Goal: Task Accomplishment & Management: Manage account settings

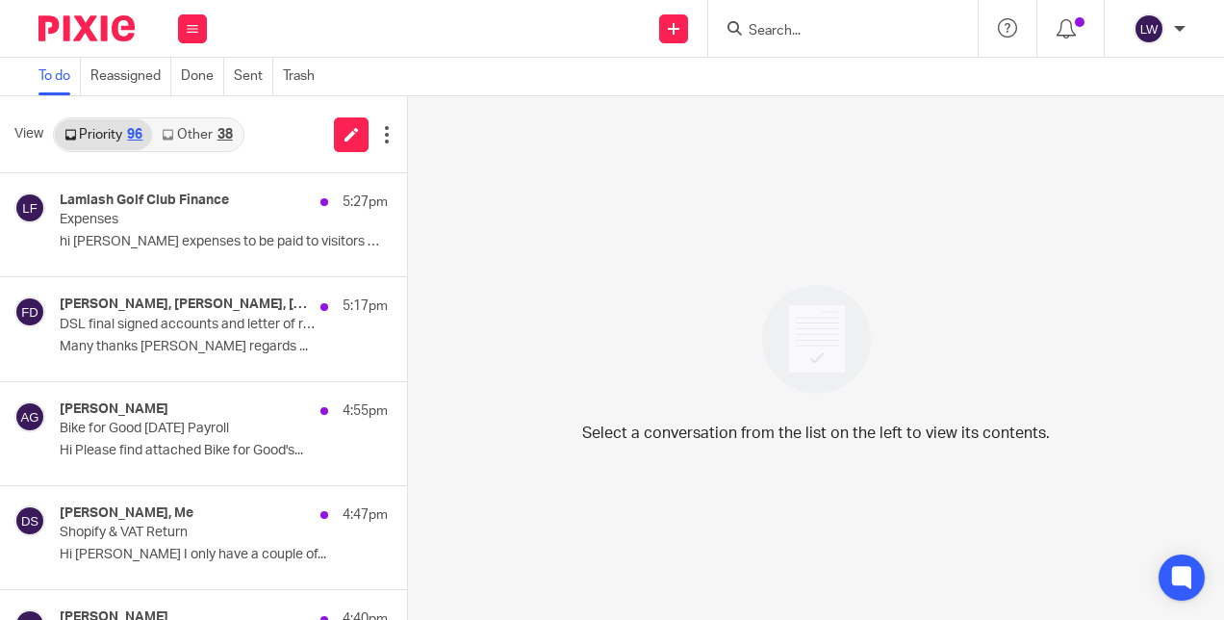
click at [210, 121] on link "Other 38" at bounding box center [197, 134] width 90 height 31
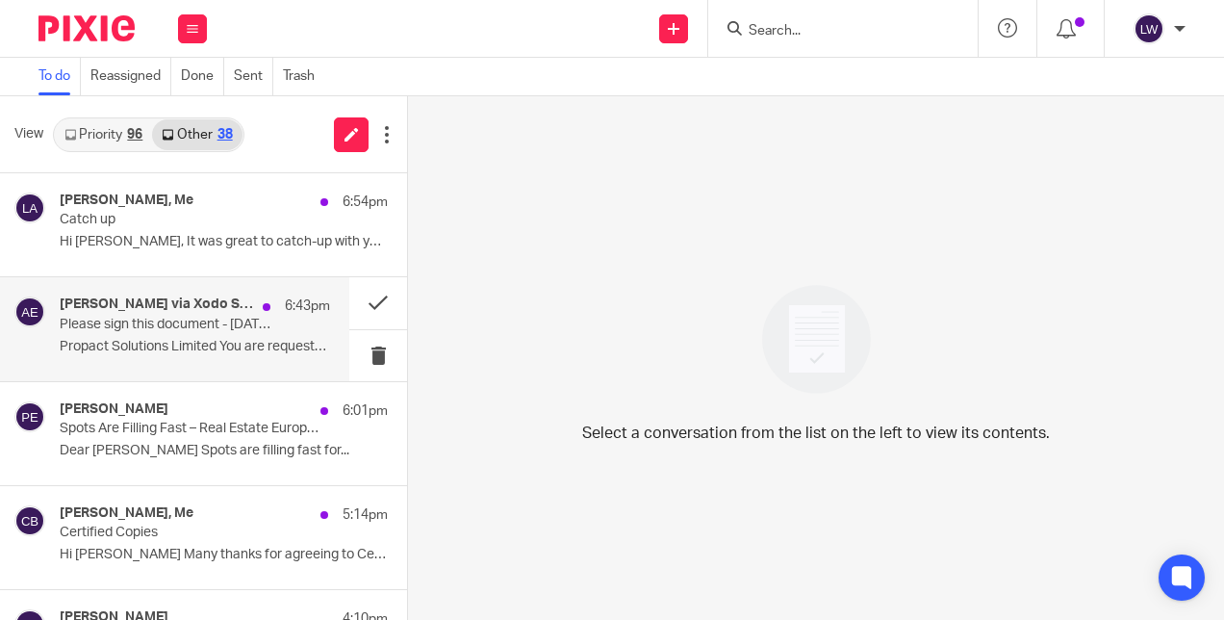
click at [204, 341] on p "Propact Solutions Limited You are requested by..." at bounding box center [195, 347] width 271 height 16
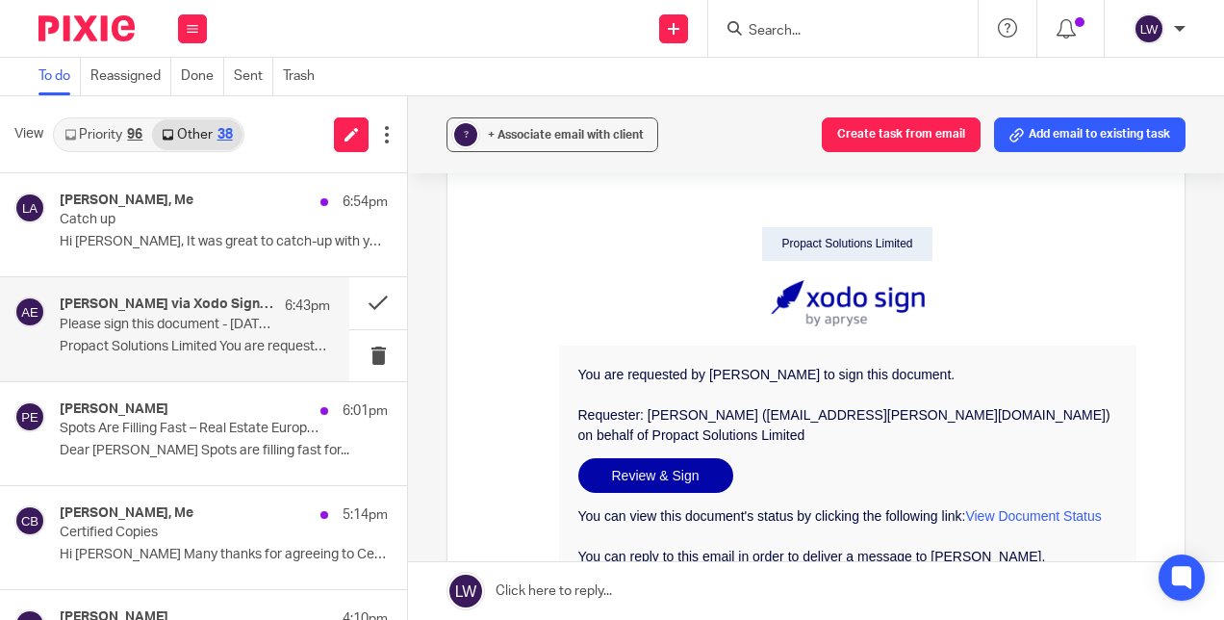
scroll to position [193, 0]
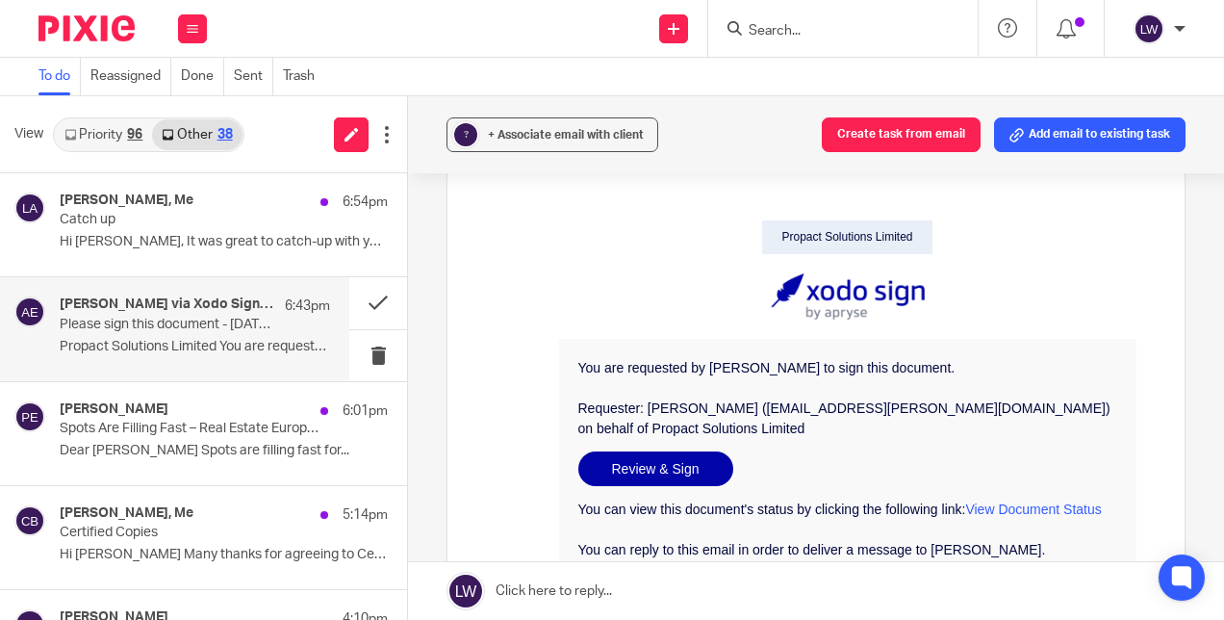
click at [648, 474] on link "Review & Sign" at bounding box center [656, 468] width 155 height 35
click at [212, 345] on p "Propact Solutions Limited You are requested by..." at bounding box center [195, 347] width 271 height 16
click at [187, 26] on icon at bounding box center [193, 29] width 12 height 12
click at [189, 112] on link "Email" at bounding box center [184, 117] width 35 height 13
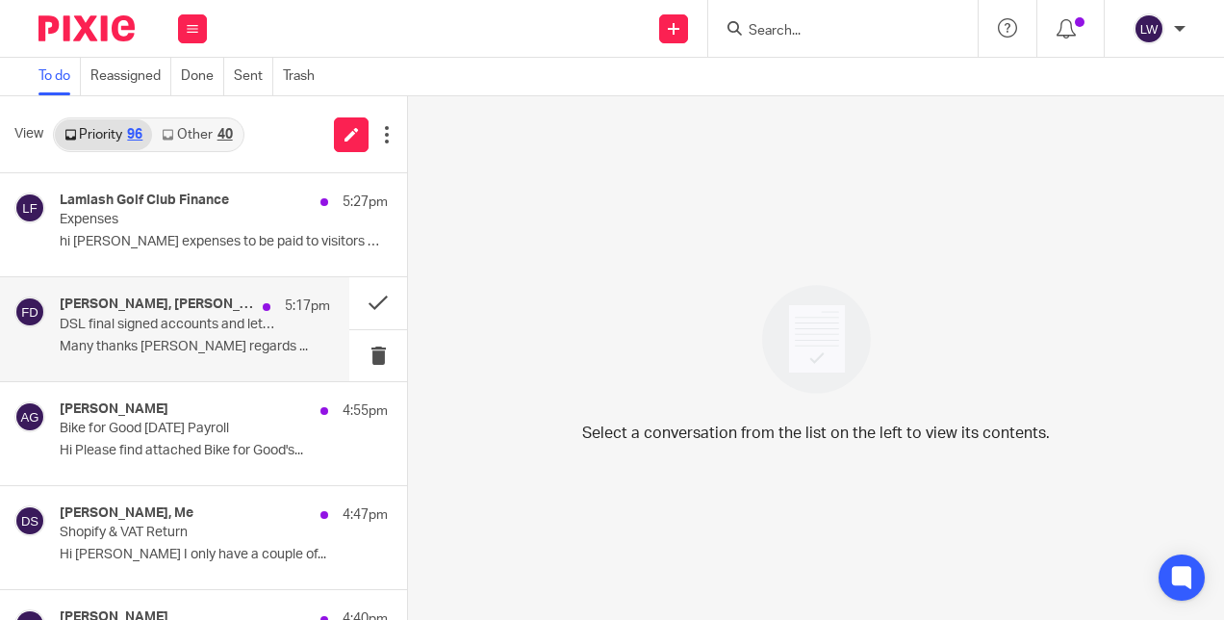
click at [158, 341] on p "Many thanks [PERSON_NAME] regards ..." at bounding box center [195, 347] width 271 height 16
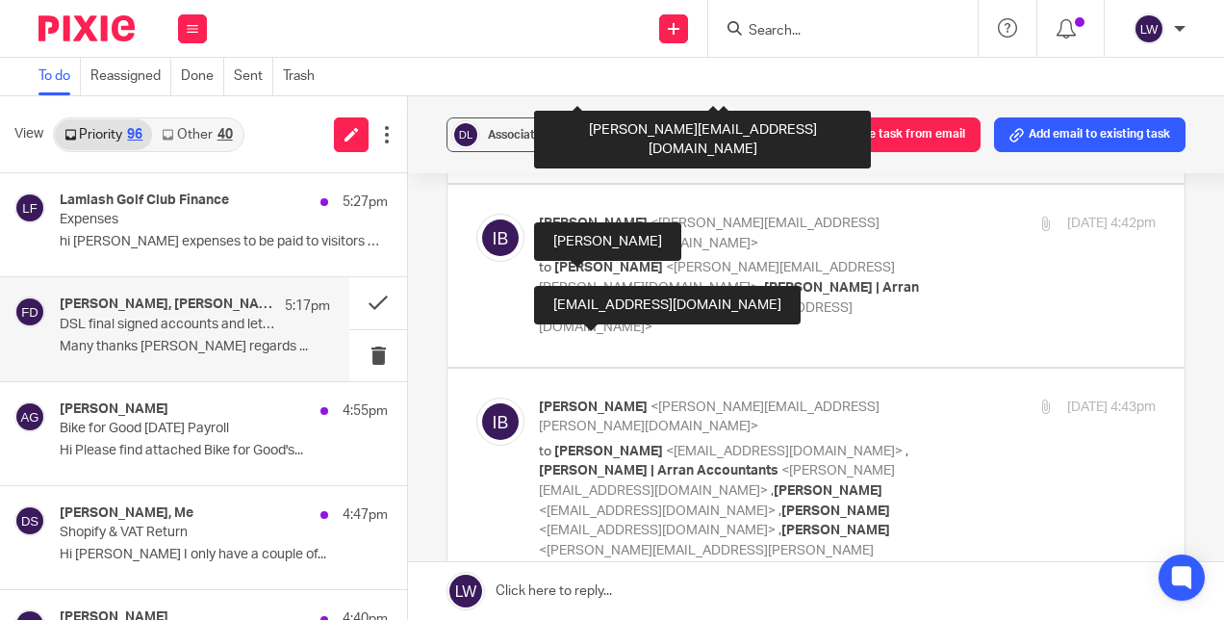
scroll to position [866, 0]
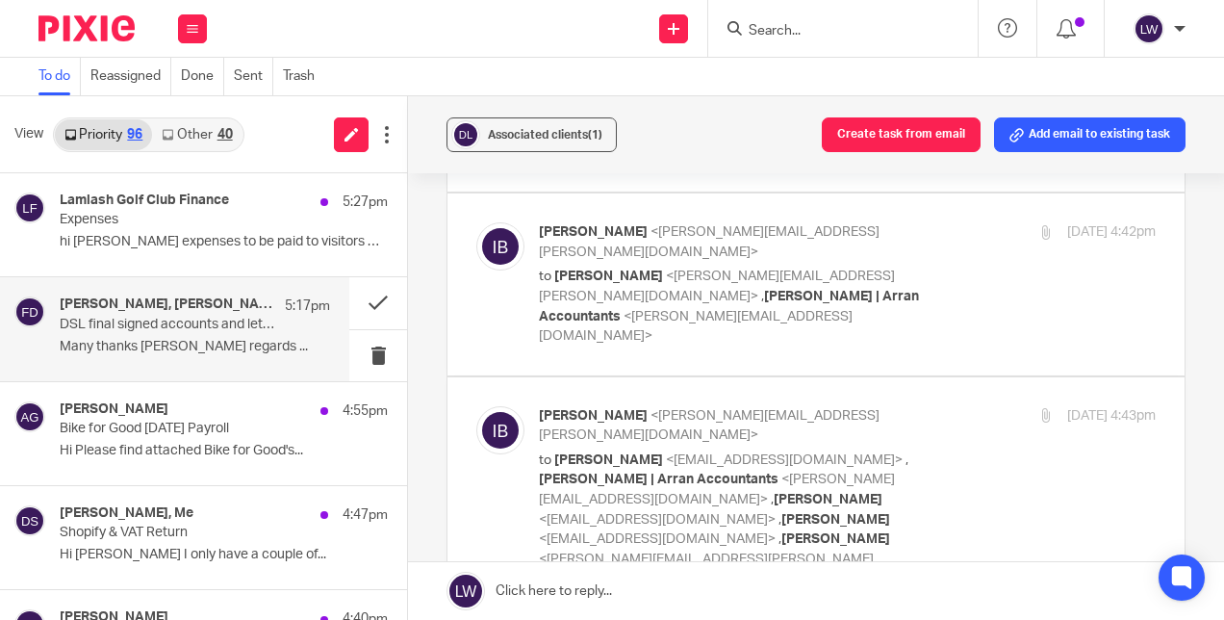
click at [699, 553] on span "<[PERSON_NAME][EMAIL_ADDRESS][PERSON_NAME][DOMAIN_NAME]>" at bounding box center [706, 570] width 335 height 34
checkbox input "true"
click at [368, 351] on button at bounding box center [378, 355] width 58 height 51
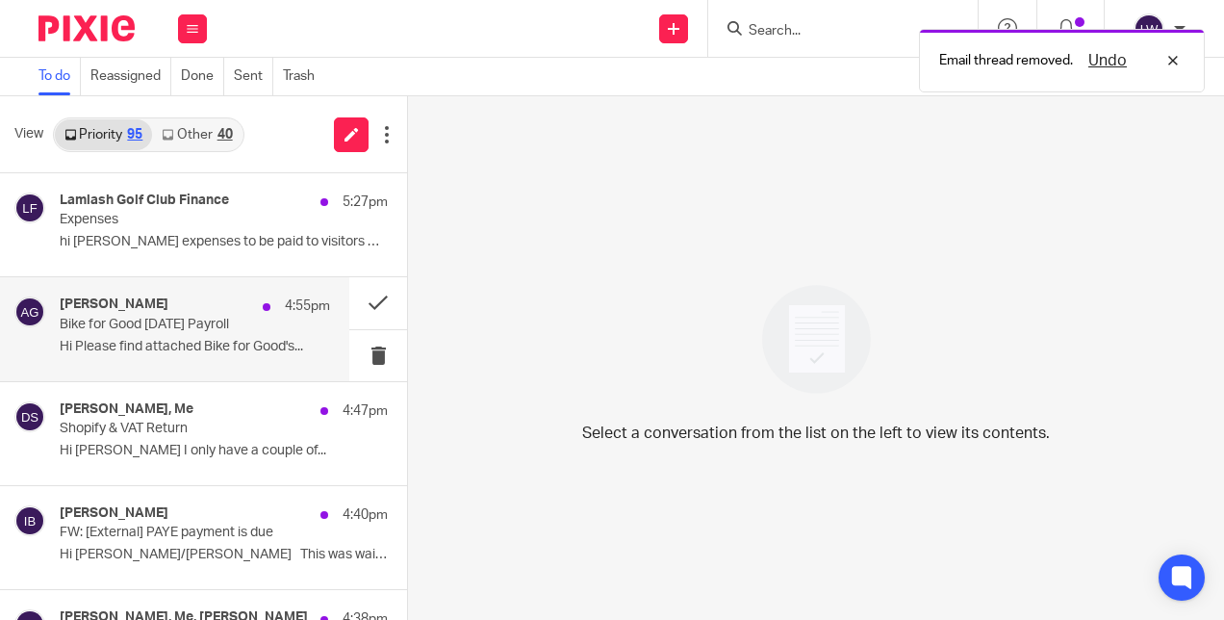
click at [147, 349] on p "Hi Please find attached Bike for Good's..." at bounding box center [195, 347] width 271 height 16
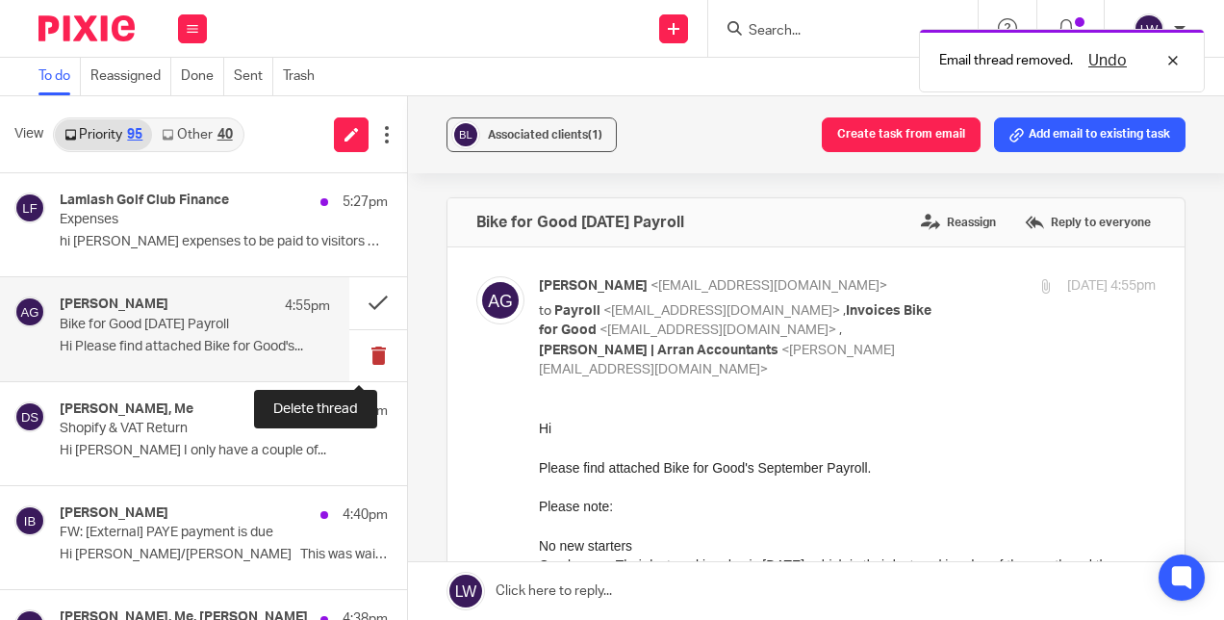
click at [366, 355] on button at bounding box center [378, 355] width 58 height 51
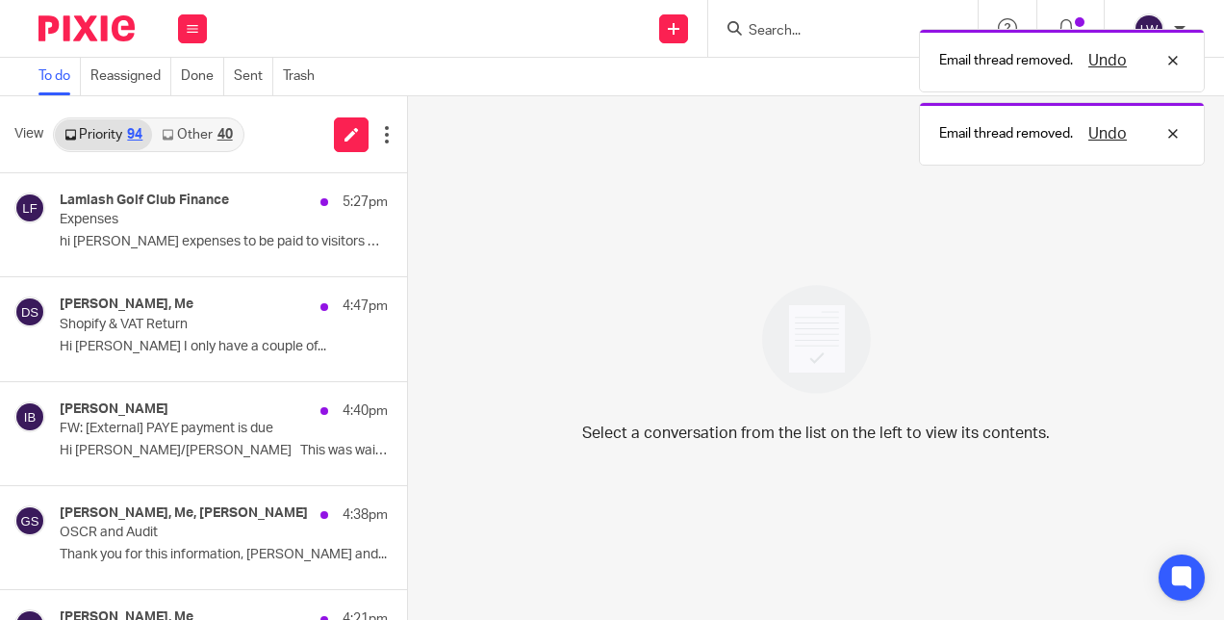
click at [211, 142] on link "Other 40" at bounding box center [197, 134] width 90 height 31
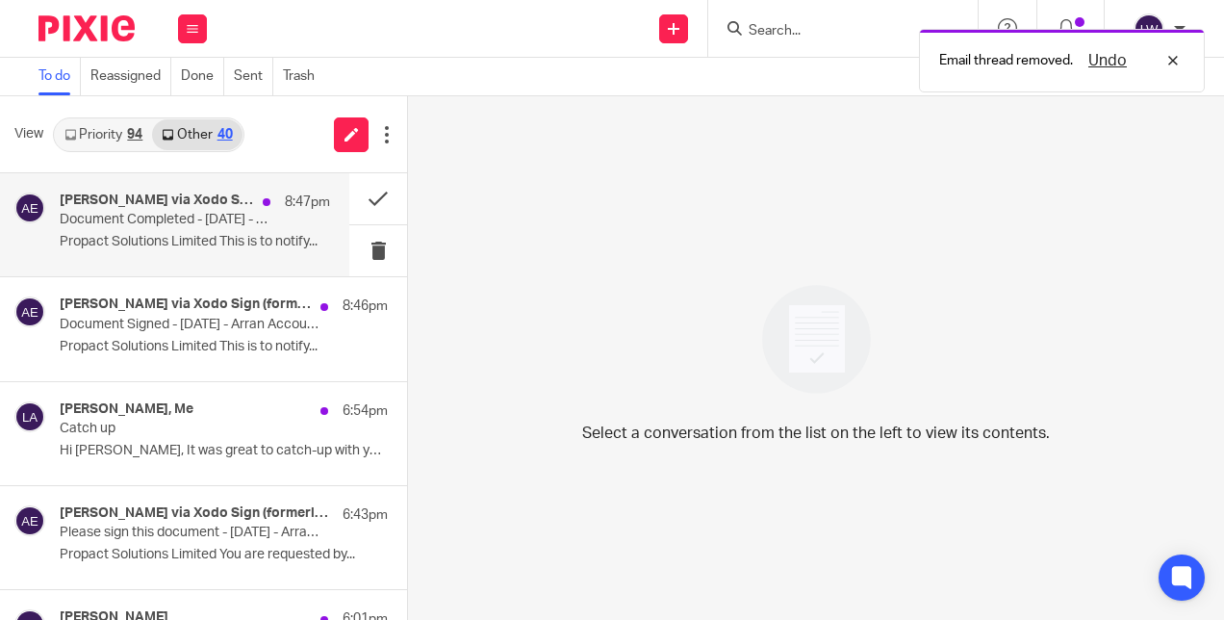
click at [212, 225] on p "Document Completed - [DATE] - Arran Accountants - EL.pdf, 2025-09 - Arran Accou…" at bounding box center [168, 220] width 217 height 16
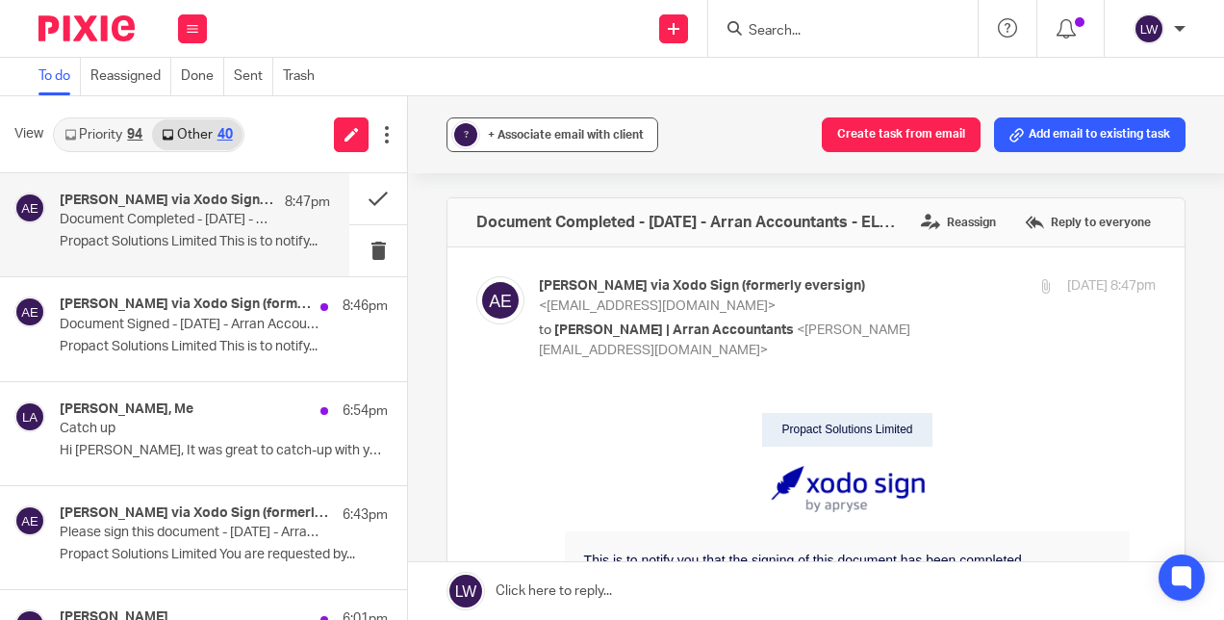
click at [526, 134] on span "+ Associate email with client" at bounding box center [566, 135] width 156 height 12
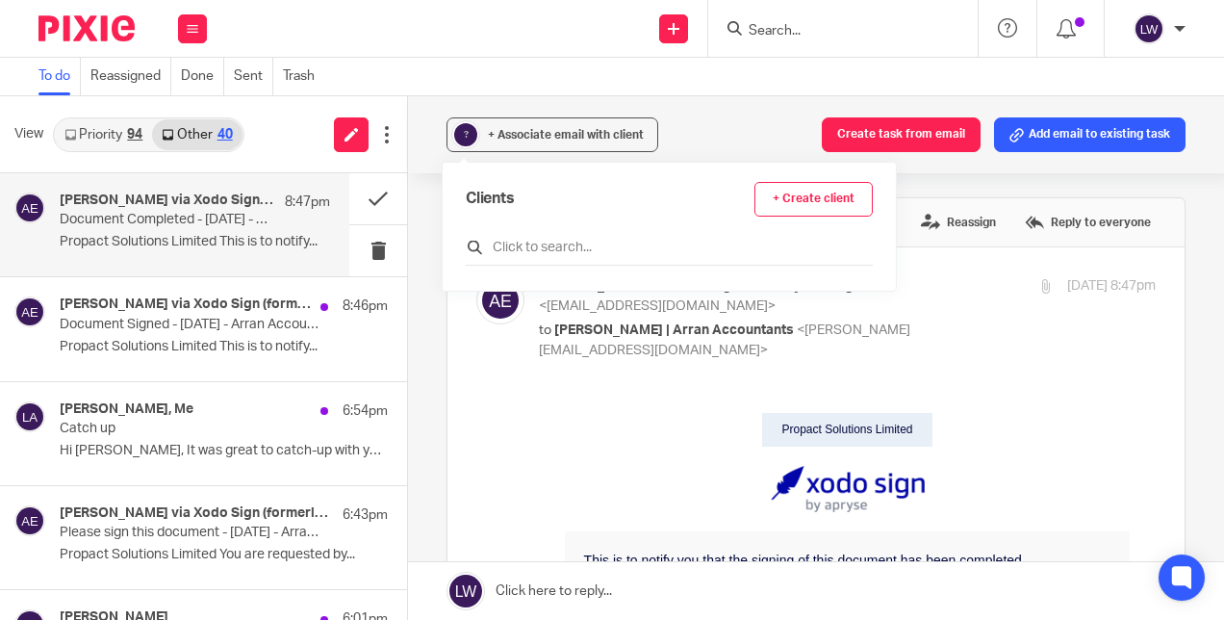
click at [541, 240] on input "text" at bounding box center [669, 247] width 407 height 19
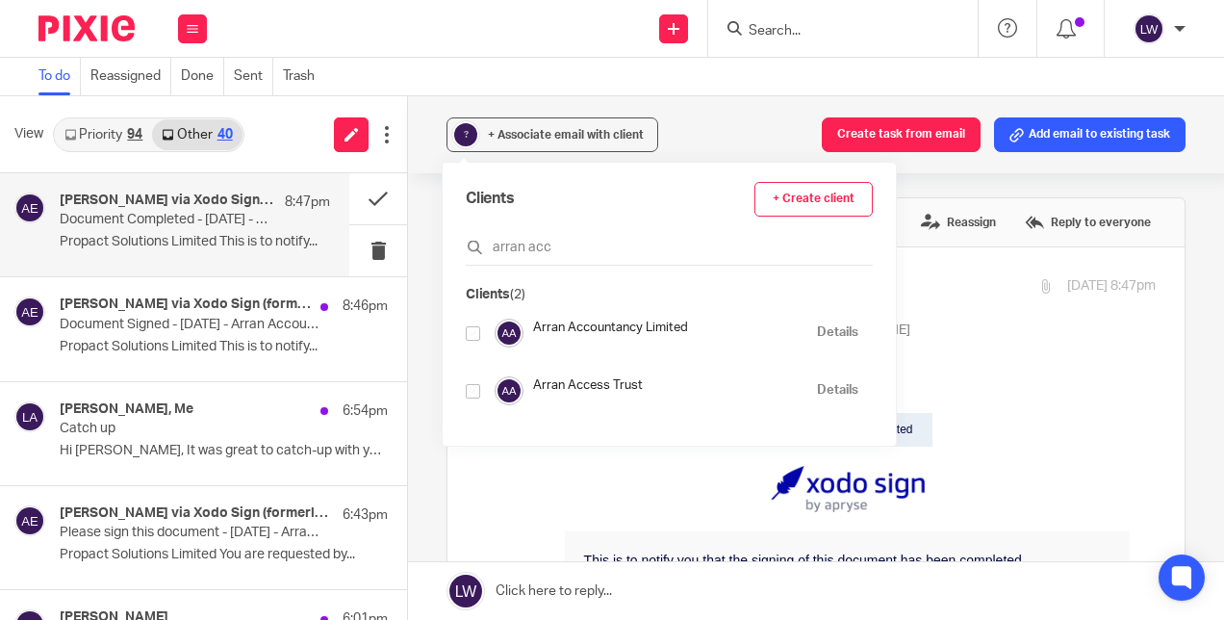
type input "arran acc"
click at [472, 333] on input "checkbox" at bounding box center [473, 333] width 14 height 14
checkbox input "true"
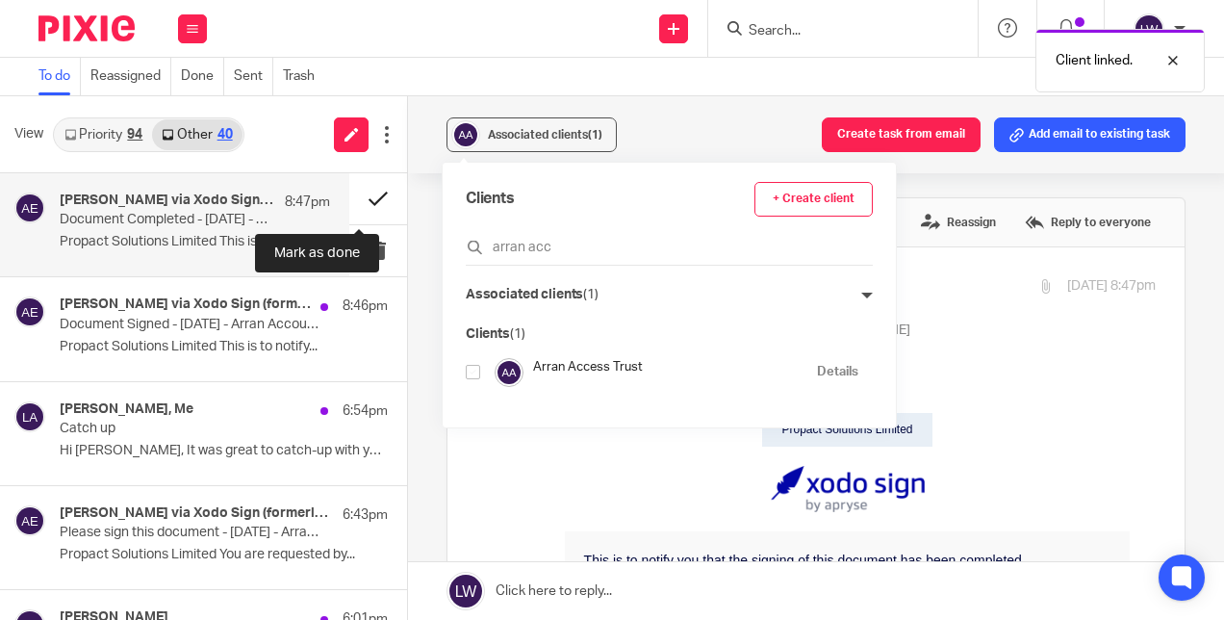
click at [360, 193] on button at bounding box center [378, 198] width 58 height 51
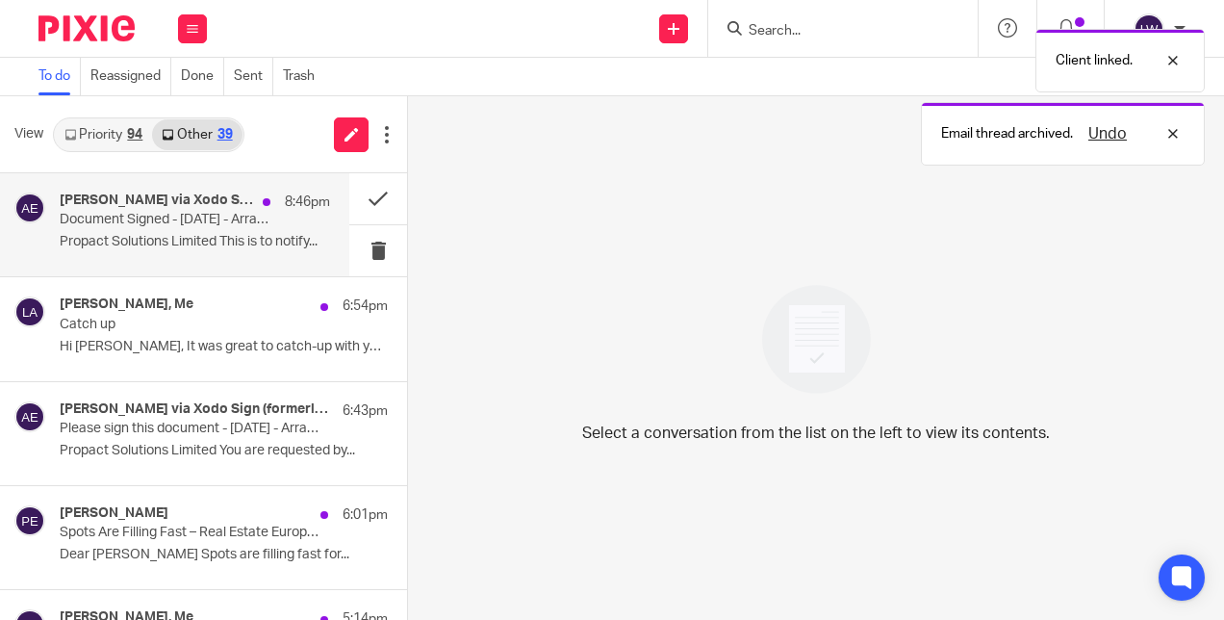
click at [191, 250] on p "Propact Solutions Limited This is to notify..." at bounding box center [195, 242] width 271 height 16
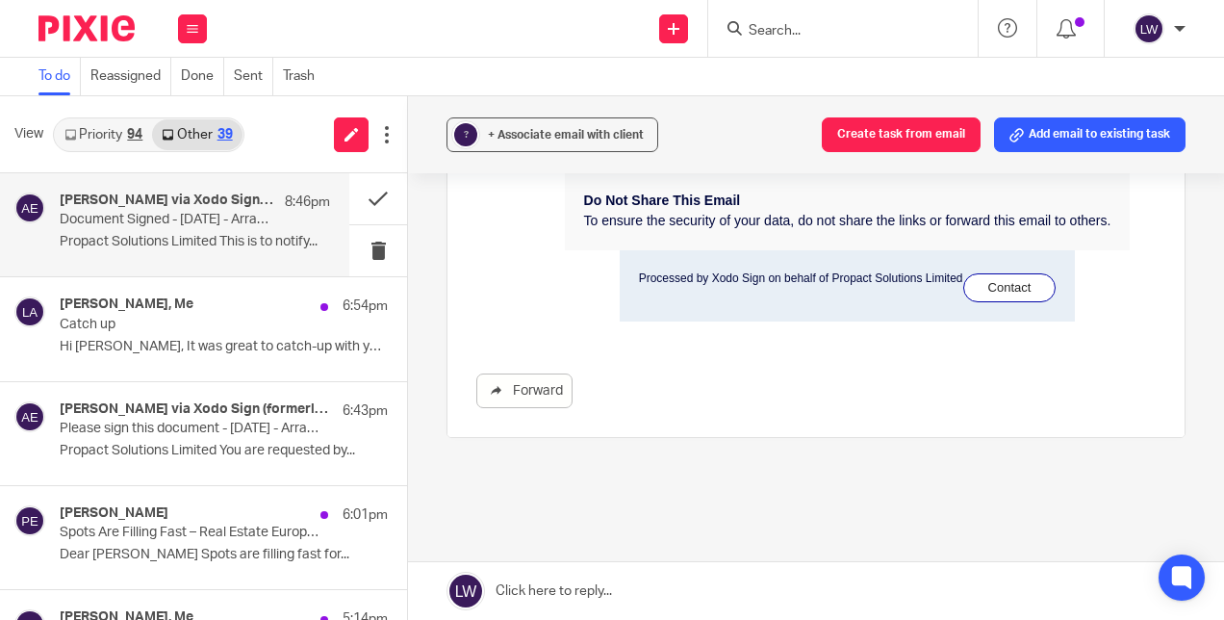
scroll to position [528, 0]
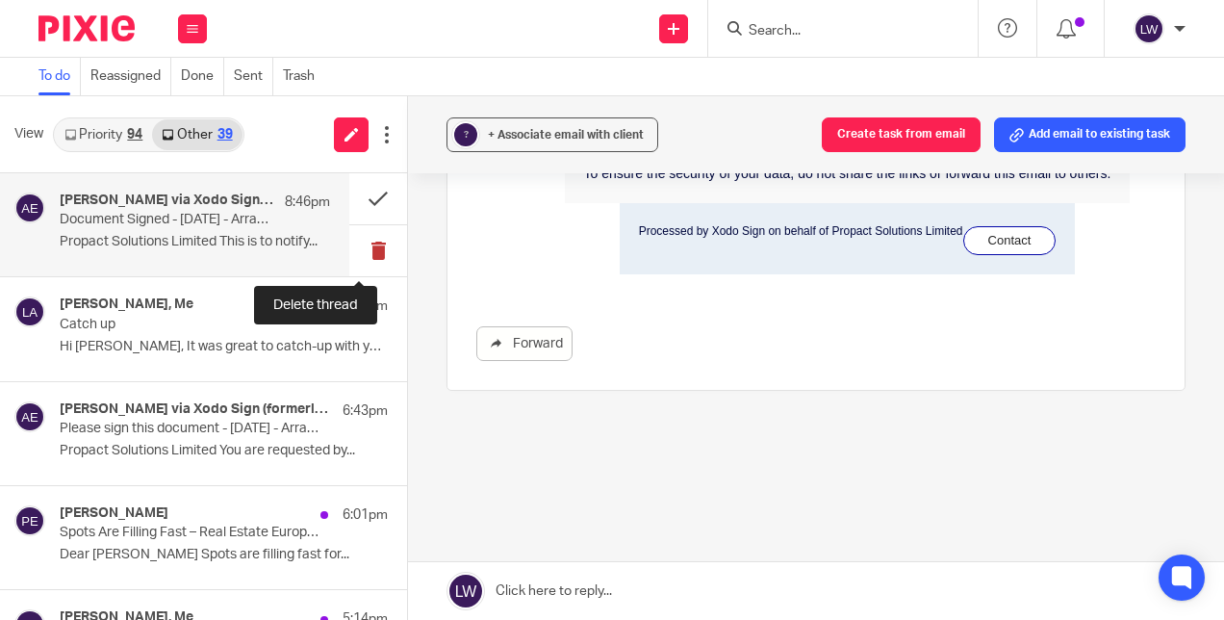
click at [361, 248] on button at bounding box center [378, 250] width 58 height 51
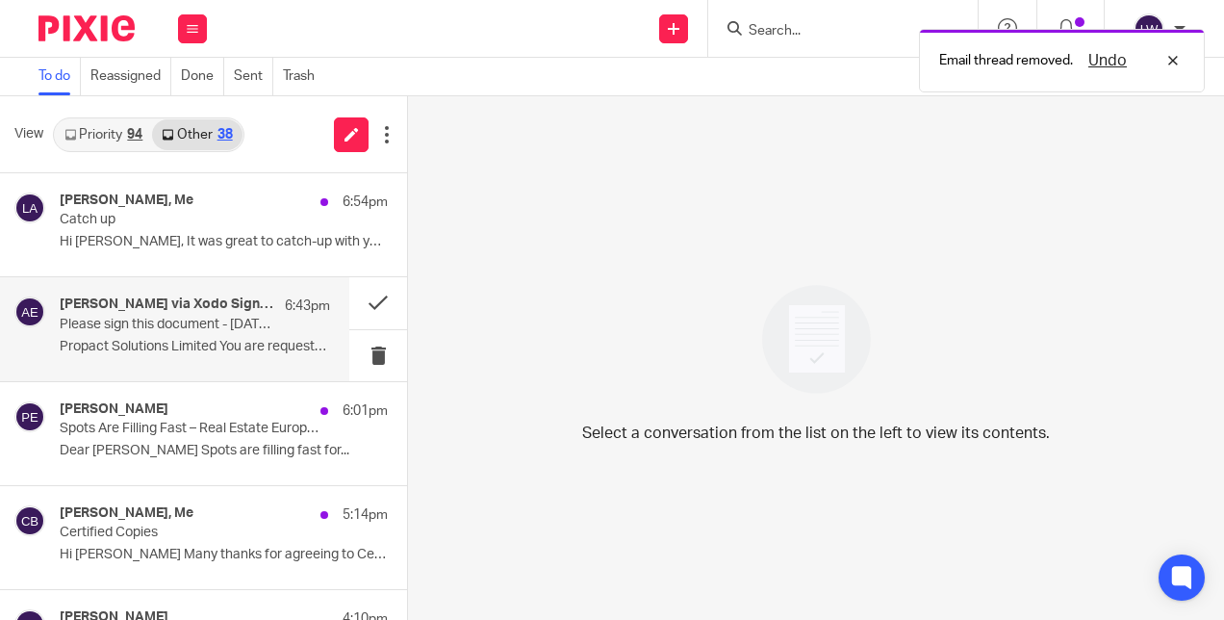
click at [167, 330] on p "Please sign this document - [DATE] - Arran Accountants - EL.pdf, 2025-09 - Arra…" at bounding box center [168, 325] width 217 height 16
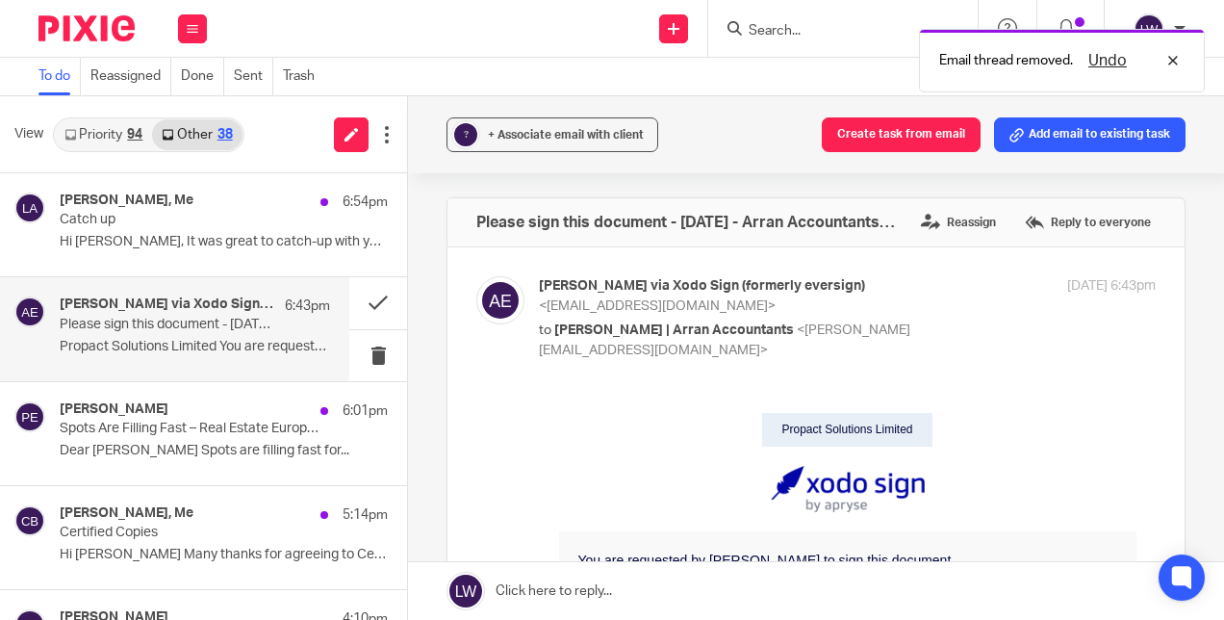
scroll to position [0, 0]
click at [363, 354] on button at bounding box center [378, 355] width 58 height 51
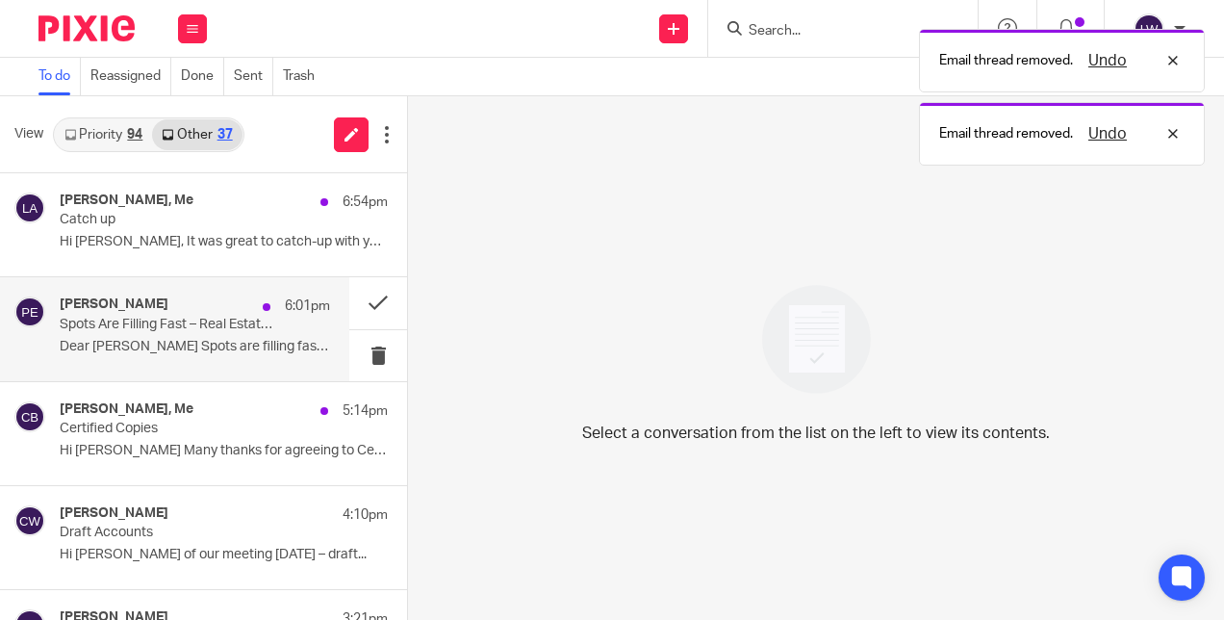
click at [175, 345] on p "Dear [PERSON_NAME] Spots are filling fast for..." at bounding box center [195, 347] width 271 height 16
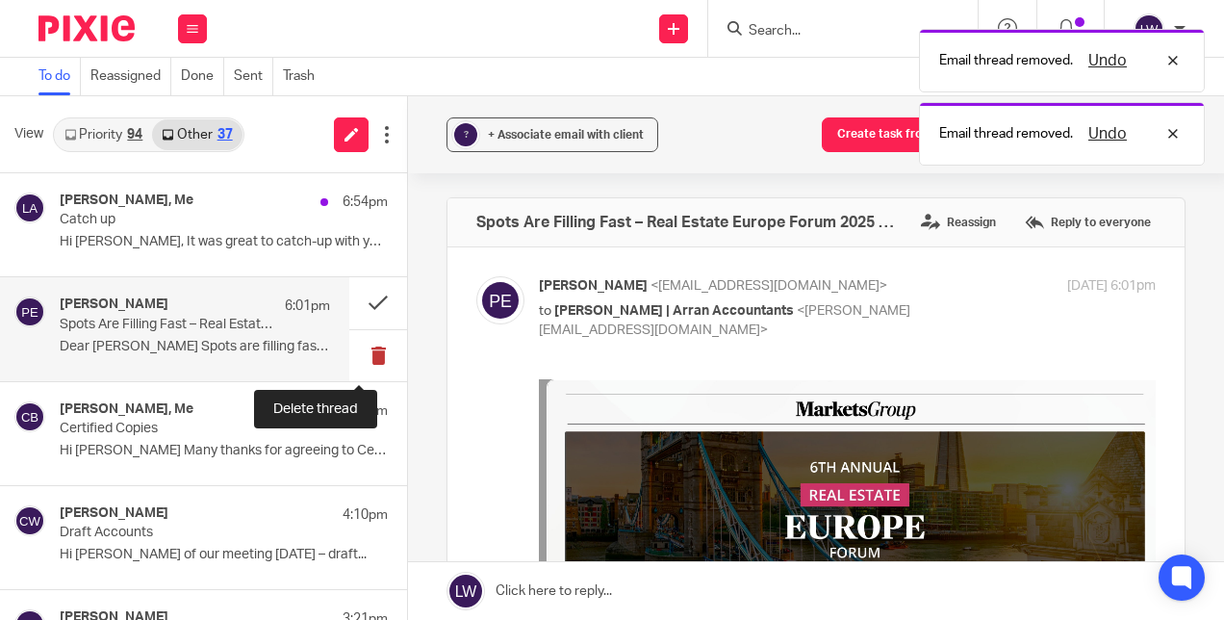
click at [357, 349] on button at bounding box center [378, 355] width 58 height 51
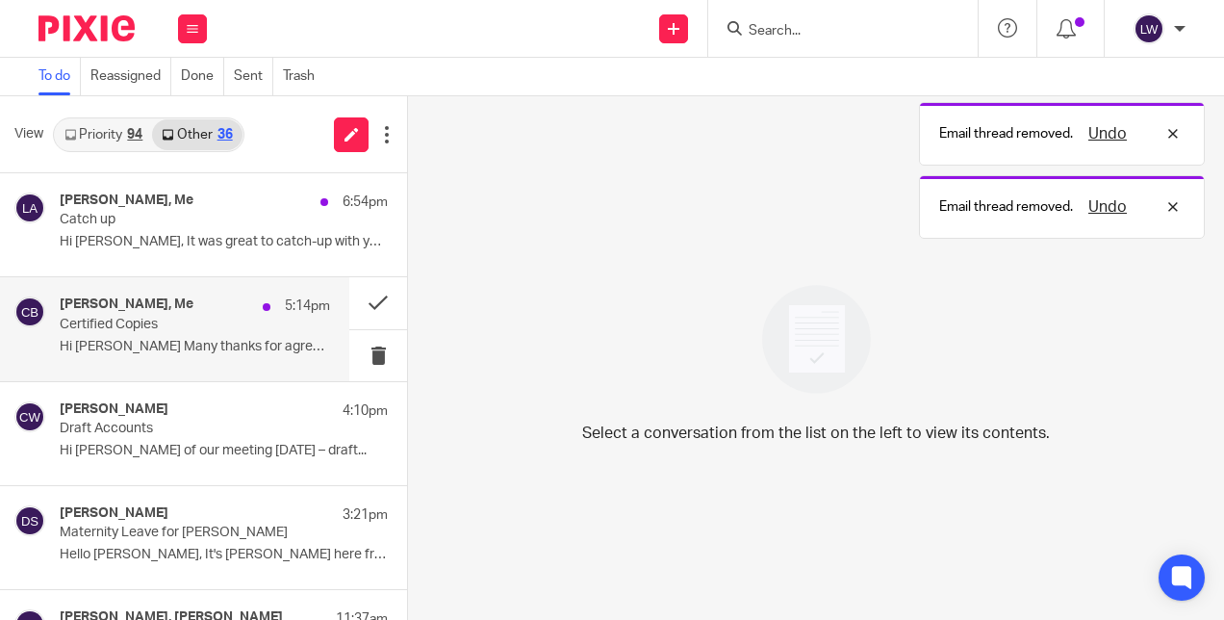
click at [221, 346] on p "Hi [PERSON_NAME] Many thanks for agreeing to Certfy the..." at bounding box center [195, 347] width 271 height 16
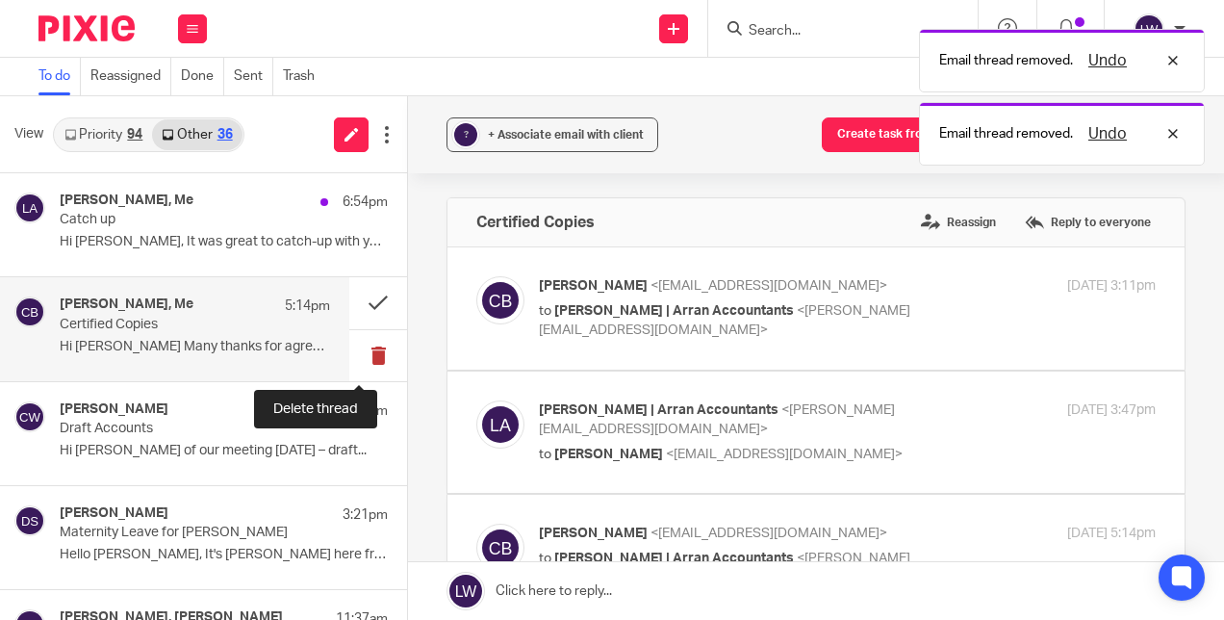
click at [368, 354] on button at bounding box center [378, 355] width 58 height 51
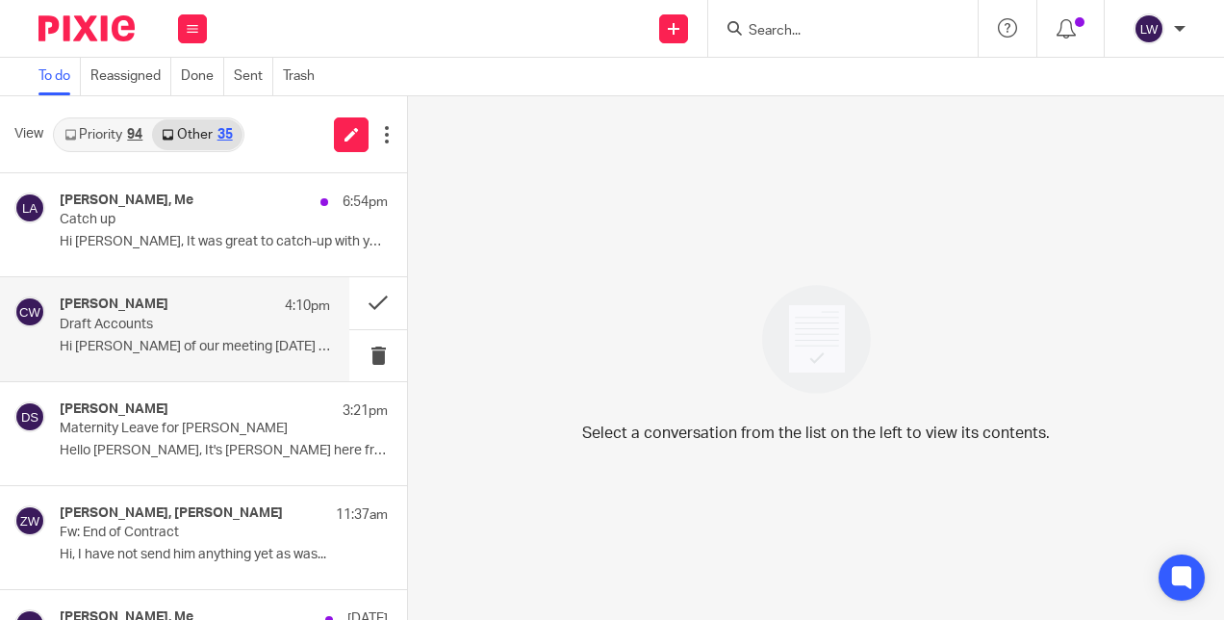
click at [166, 348] on p "Hi [PERSON_NAME] of our meeting [DATE] – draft..." at bounding box center [195, 347] width 271 height 16
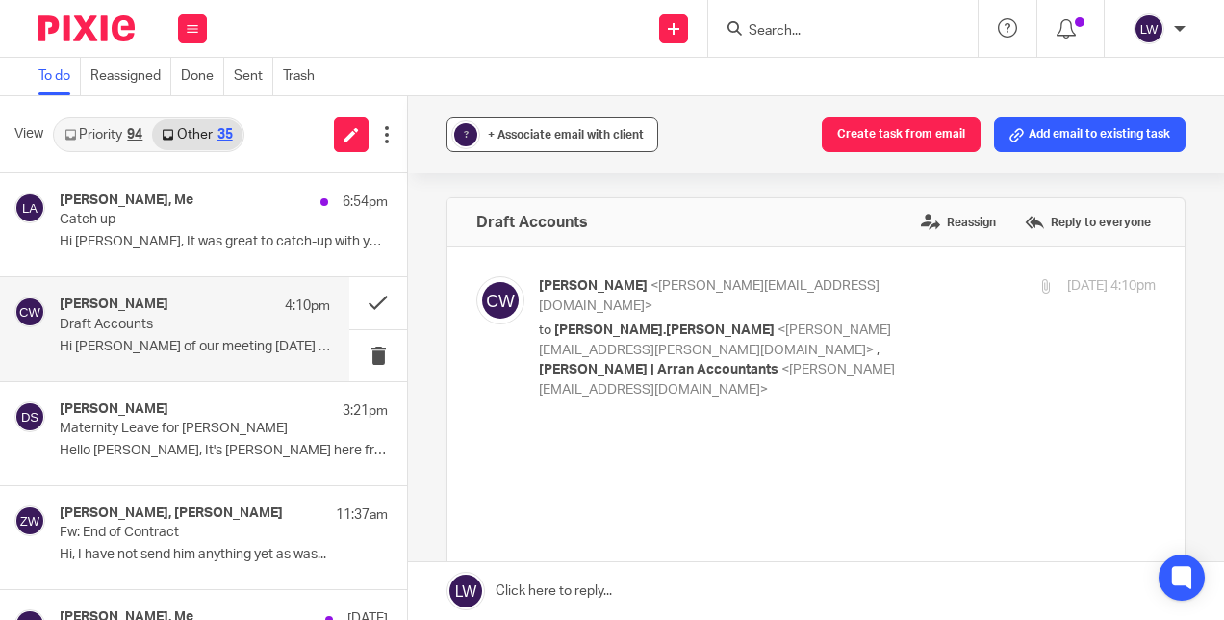
click at [555, 137] on span "+ Associate email with client" at bounding box center [566, 135] width 156 height 12
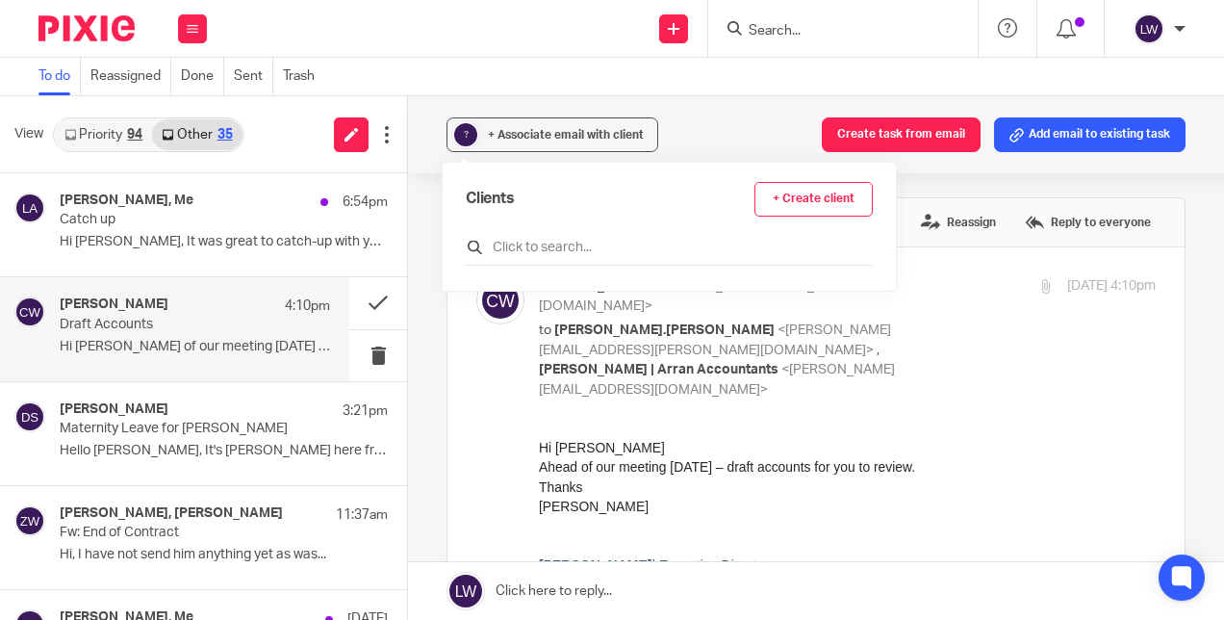
click at [520, 250] on input "text" at bounding box center [669, 247] width 407 height 19
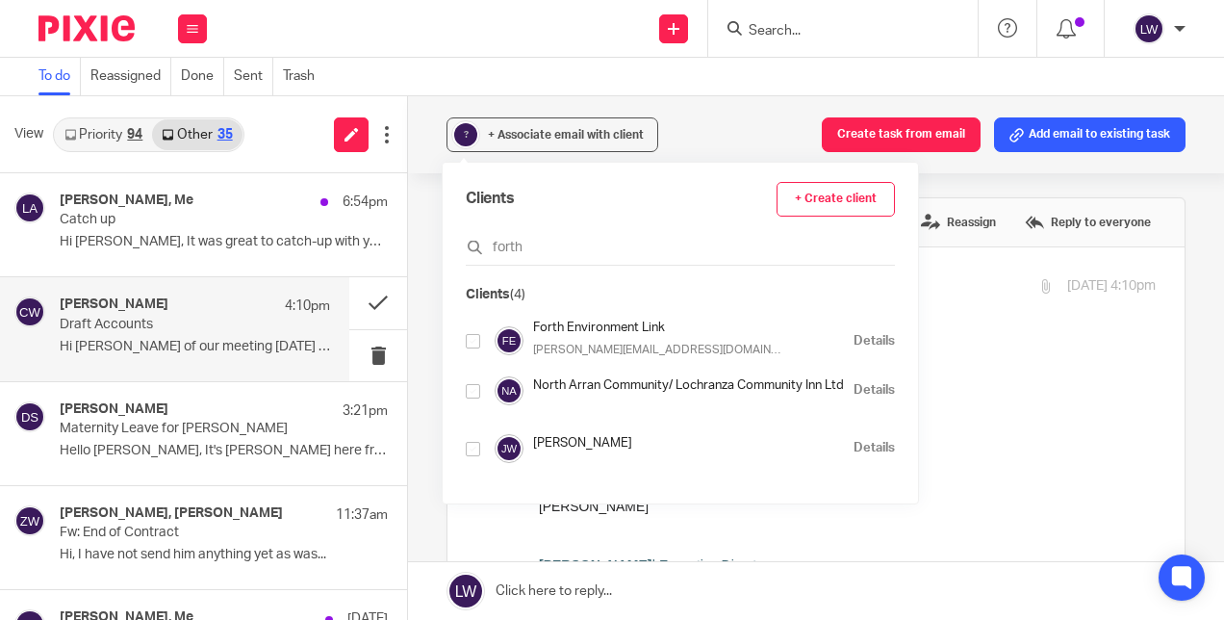
type input "forth"
click at [475, 334] on input "checkbox" at bounding box center [473, 341] width 14 height 14
checkbox input "true"
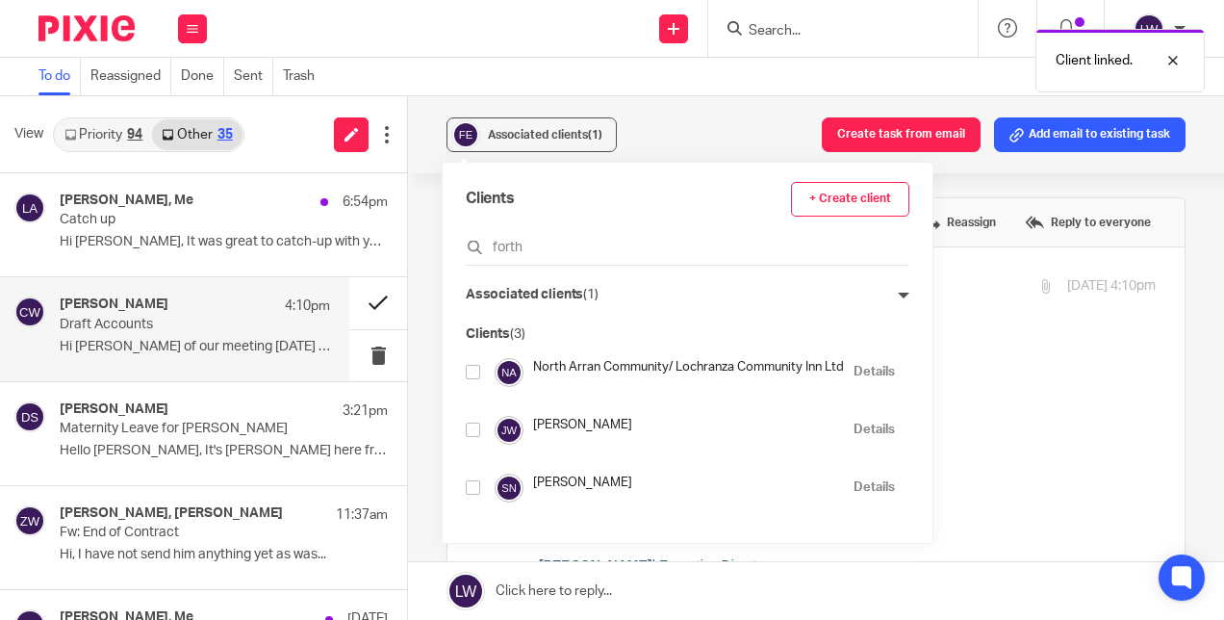
click at [362, 302] on button at bounding box center [378, 302] width 58 height 51
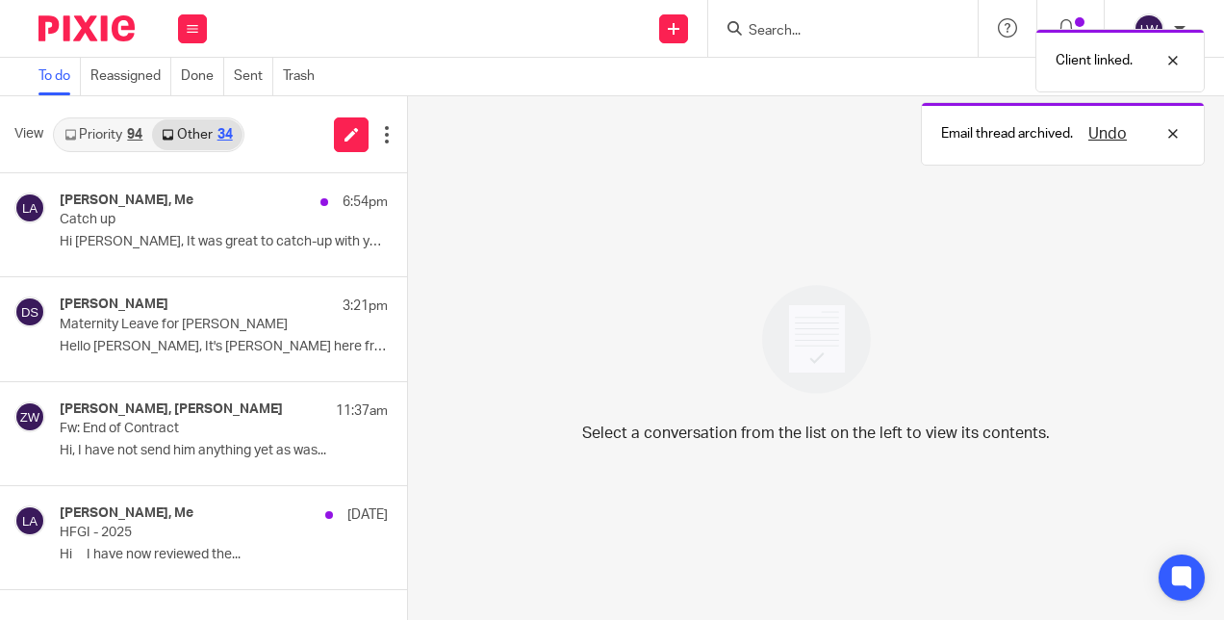
click at [135, 126] on link "Priority 94" at bounding box center [103, 134] width 97 height 31
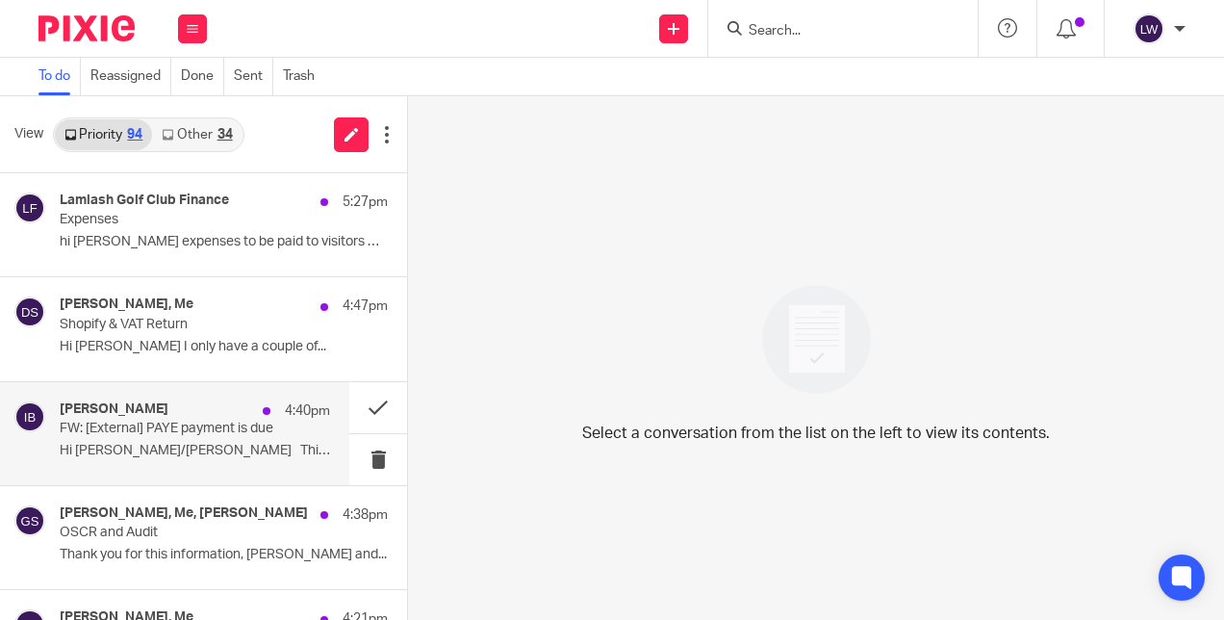
scroll to position [193, 0]
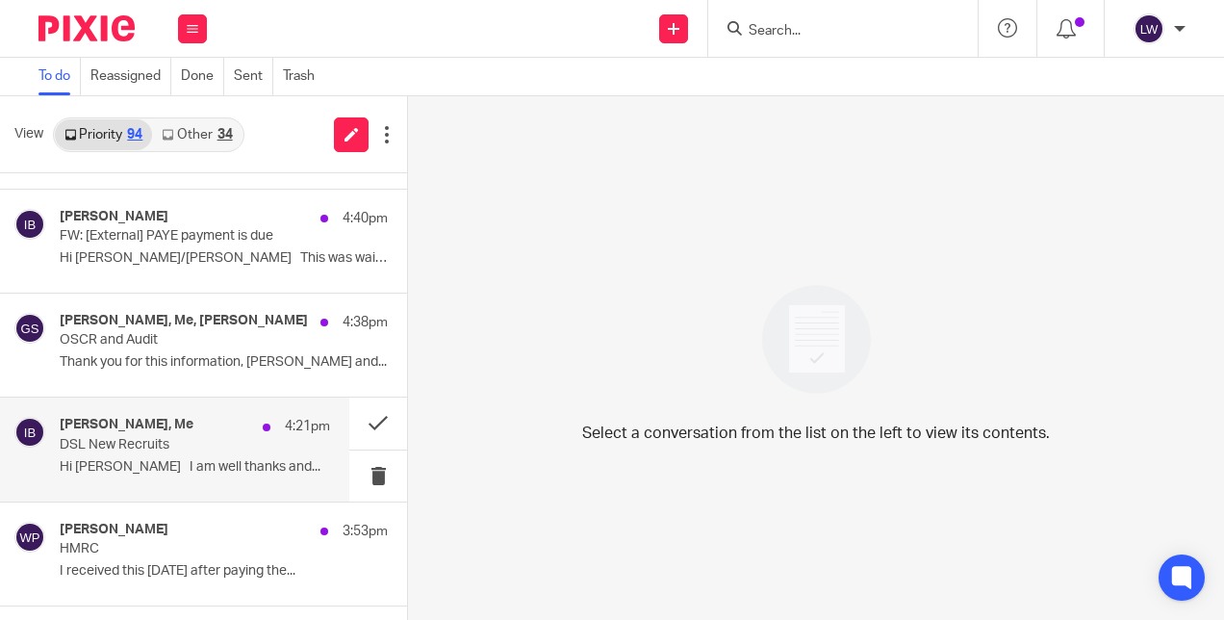
click at [237, 465] on p "Hi [PERSON_NAME] I am well thanks and..." at bounding box center [195, 467] width 271 height 16
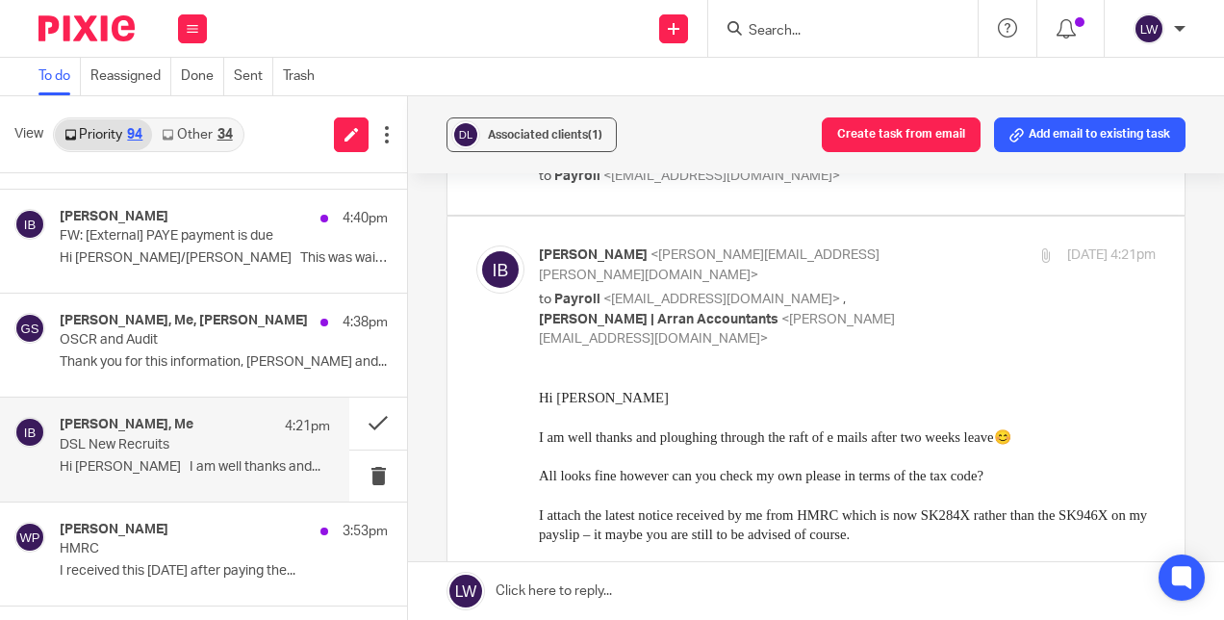
scroll to position [481, 0]
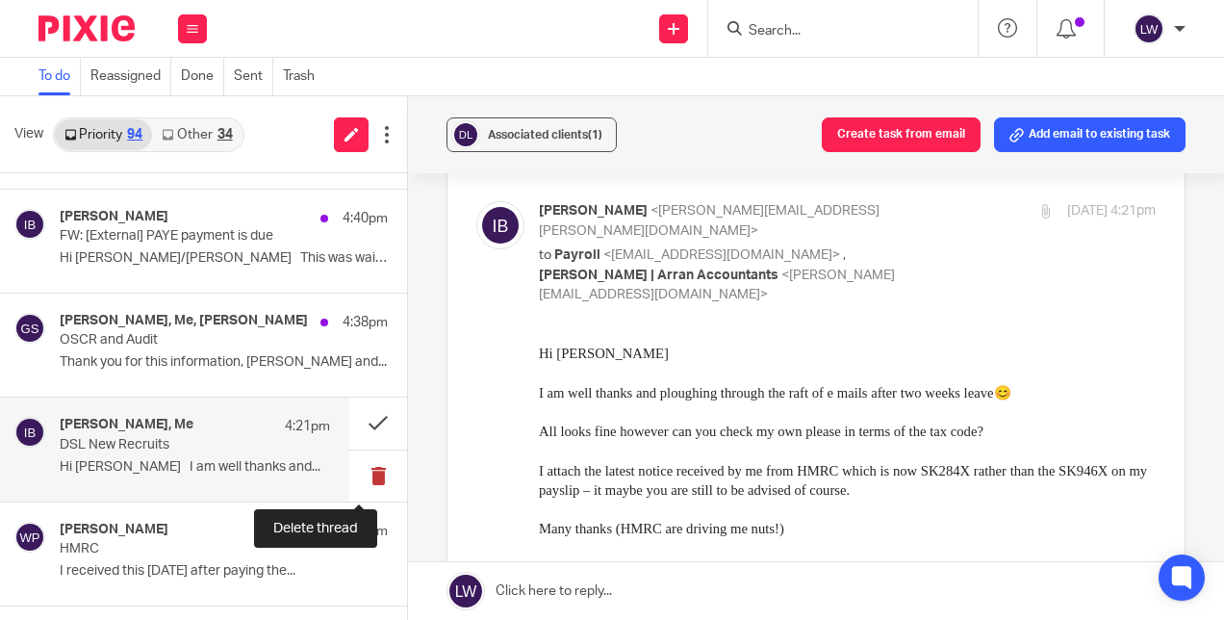
click at [366, 472] on button at bounding box center [378, 476] width 58 height 51
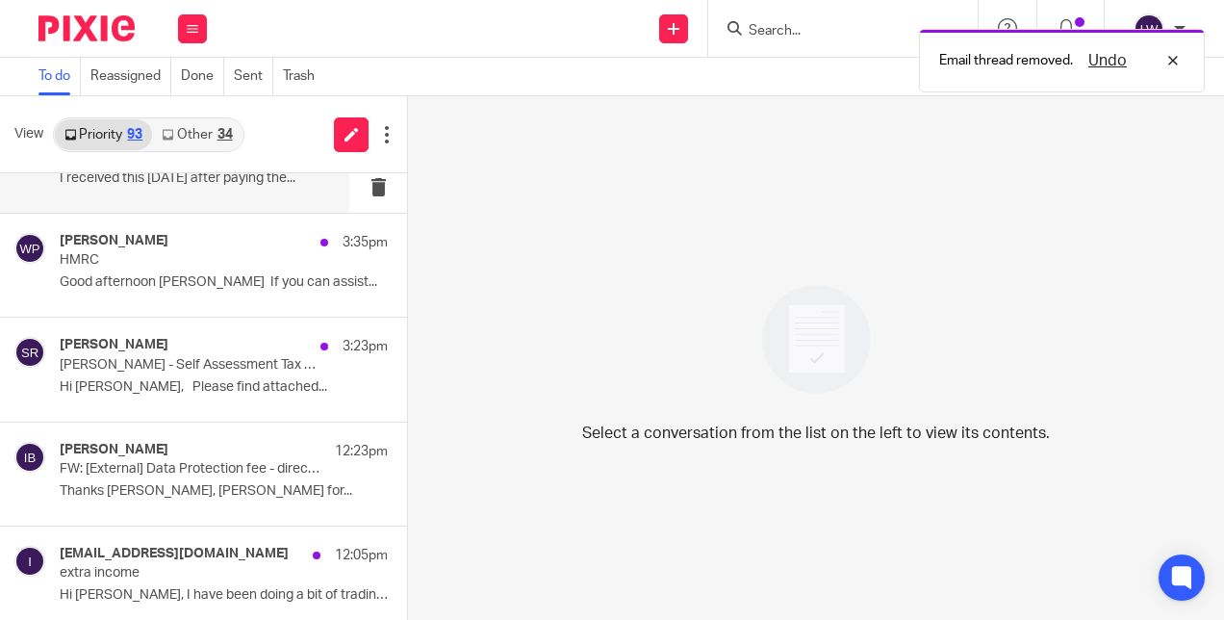
scroll to position [578, 0]
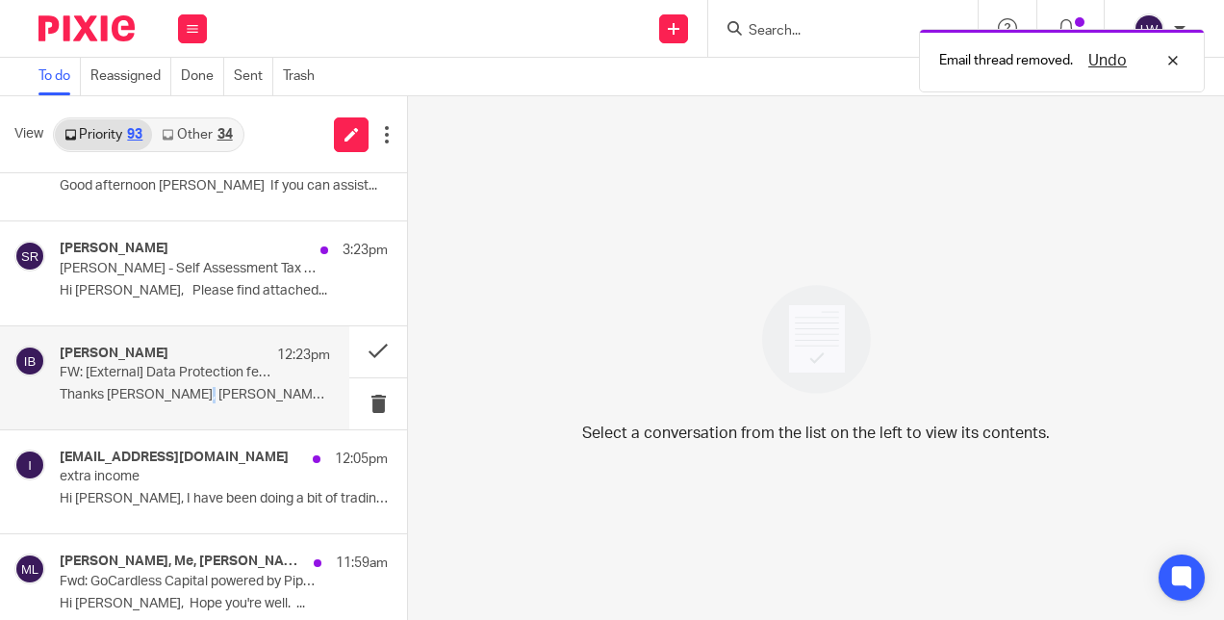
click at [179, 391] on p "Thanks [PERSON_NAME], [PERSON_NAME] for..." at bounding box center [195, 395] width 271 height 16
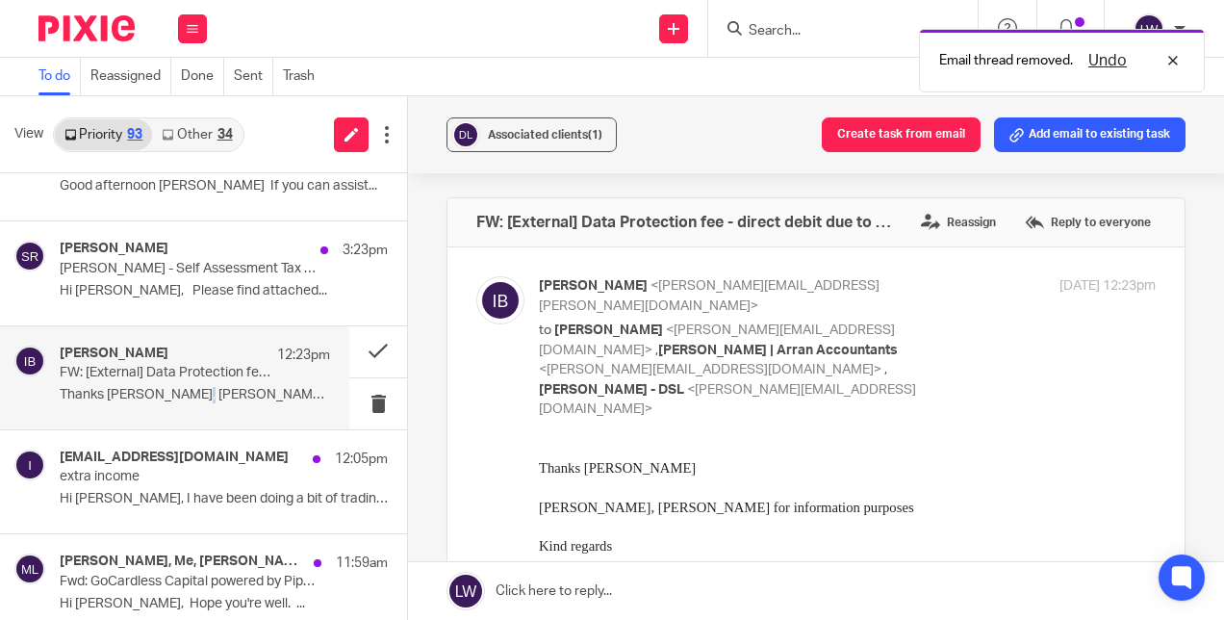
scroll to position [0, 0]
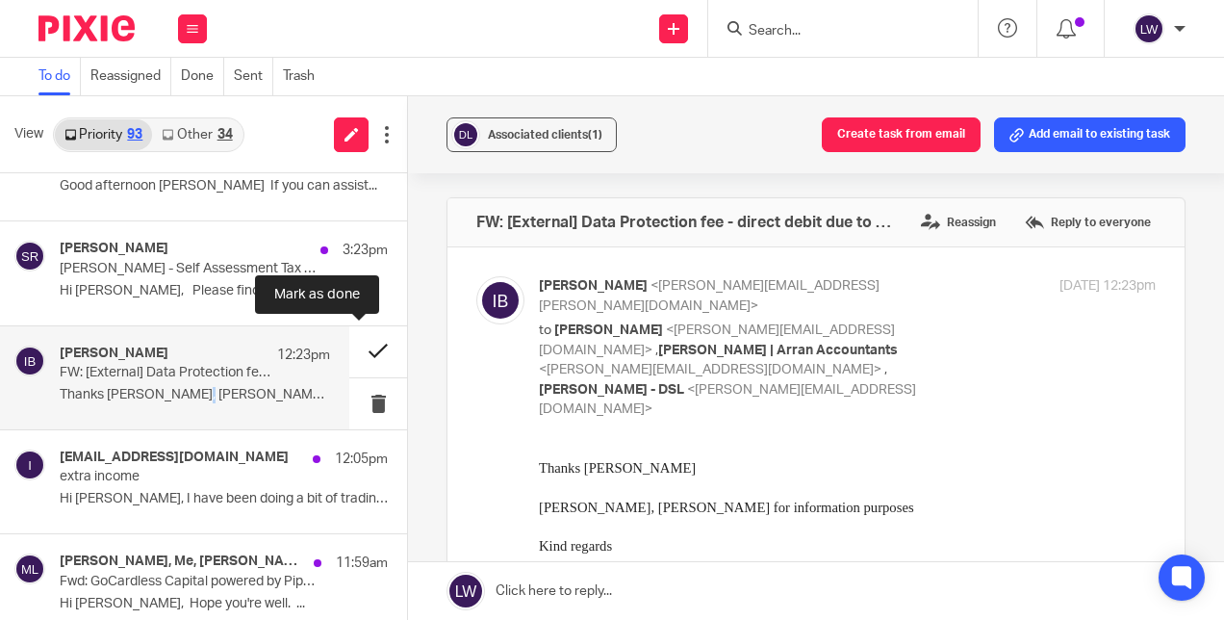
click at [363, 341] on button at bounding box center [378, 351] width 58 height 51
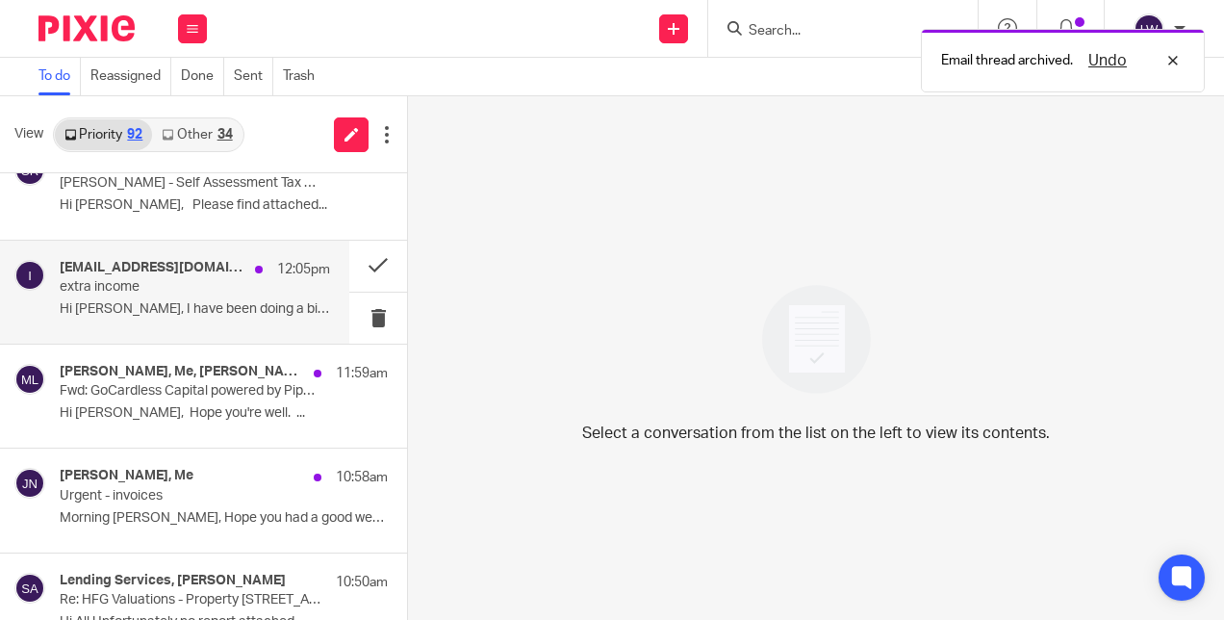
scroll to position [770, 0]
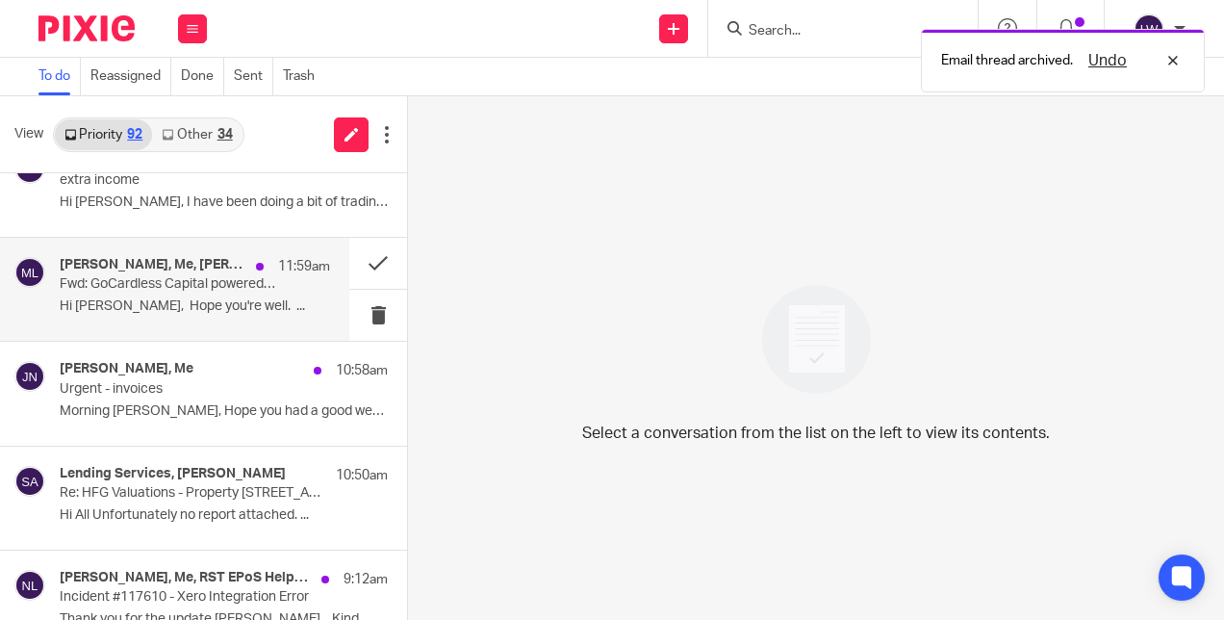
click at [182, 298] on p "Hi [PERSON_NAME], Hope you're well. ..." at bounding box center [195, 306] width 271 height 16
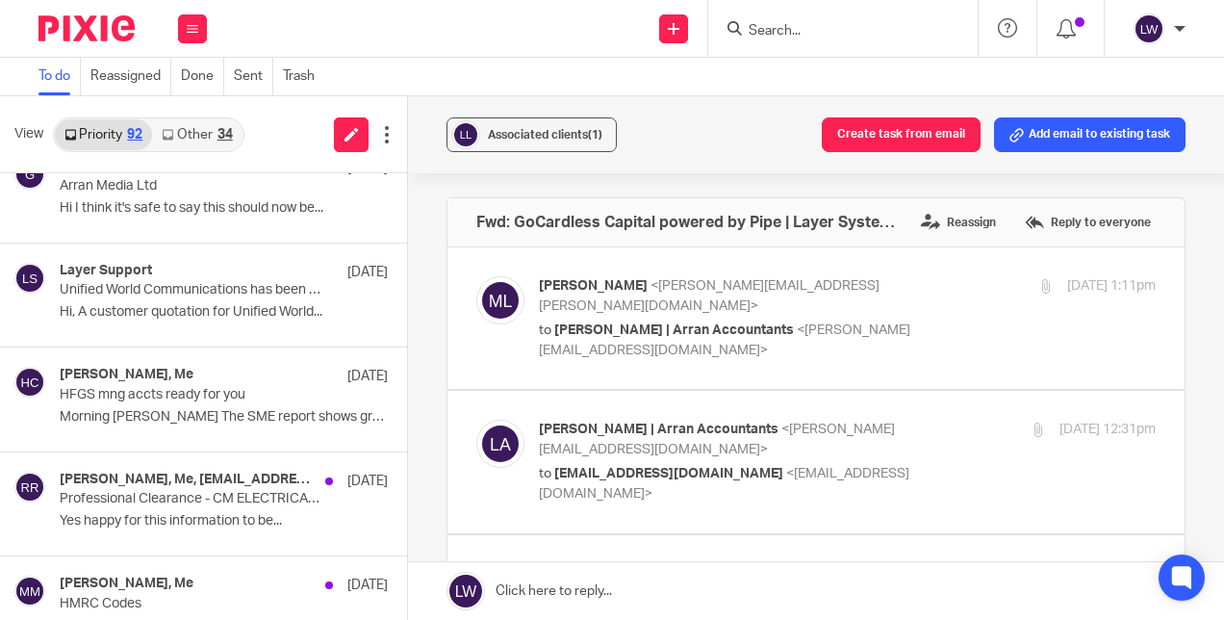
scroll to position [1733, 0]
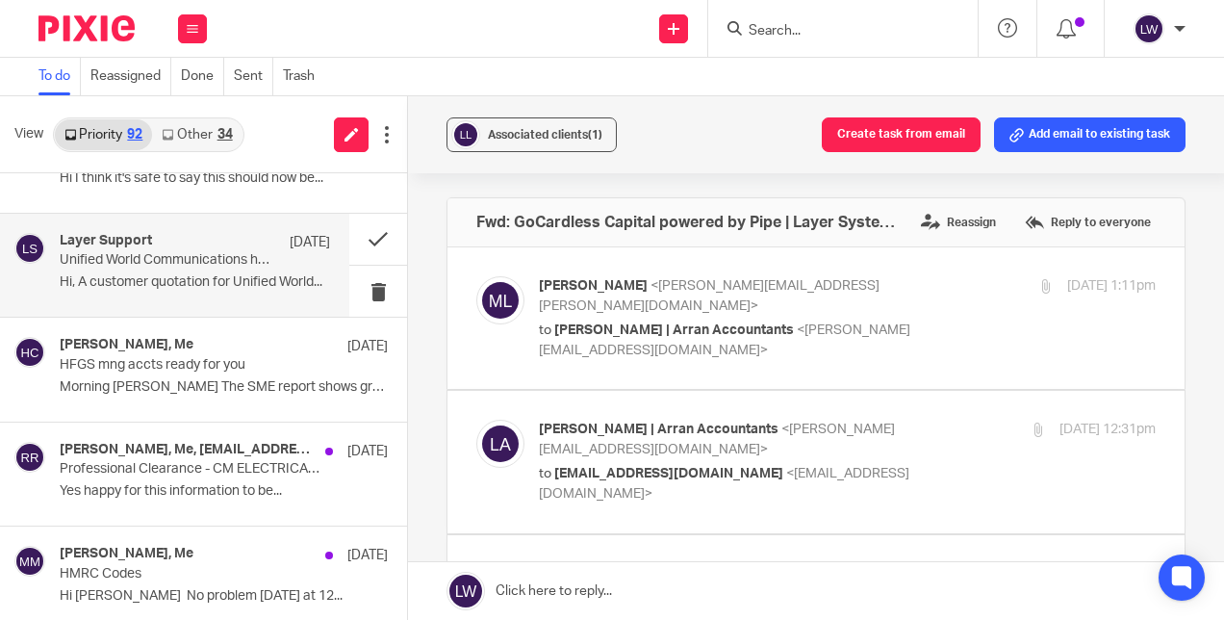
click at [175, 278] on p "Hi, A customer quotation for Unified World..." at bounding box center [195, 282] width 271 height 16
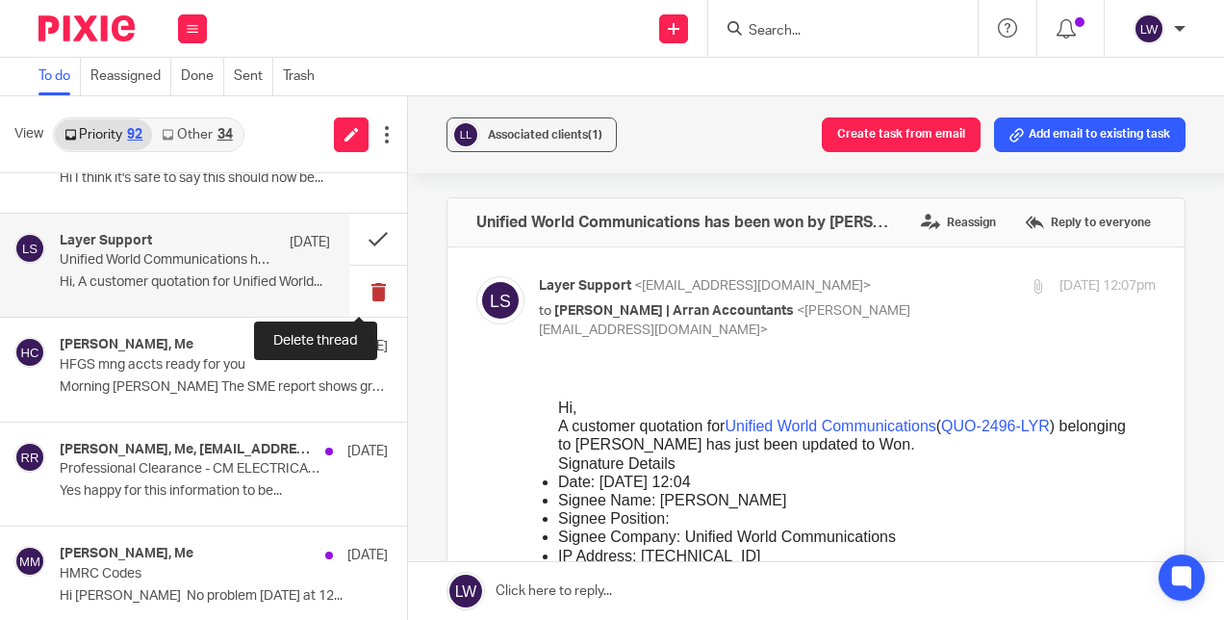
scroll to position [0, 0]
click at [354, 282] on button at bounding box center [378, 291] width 58 height 51
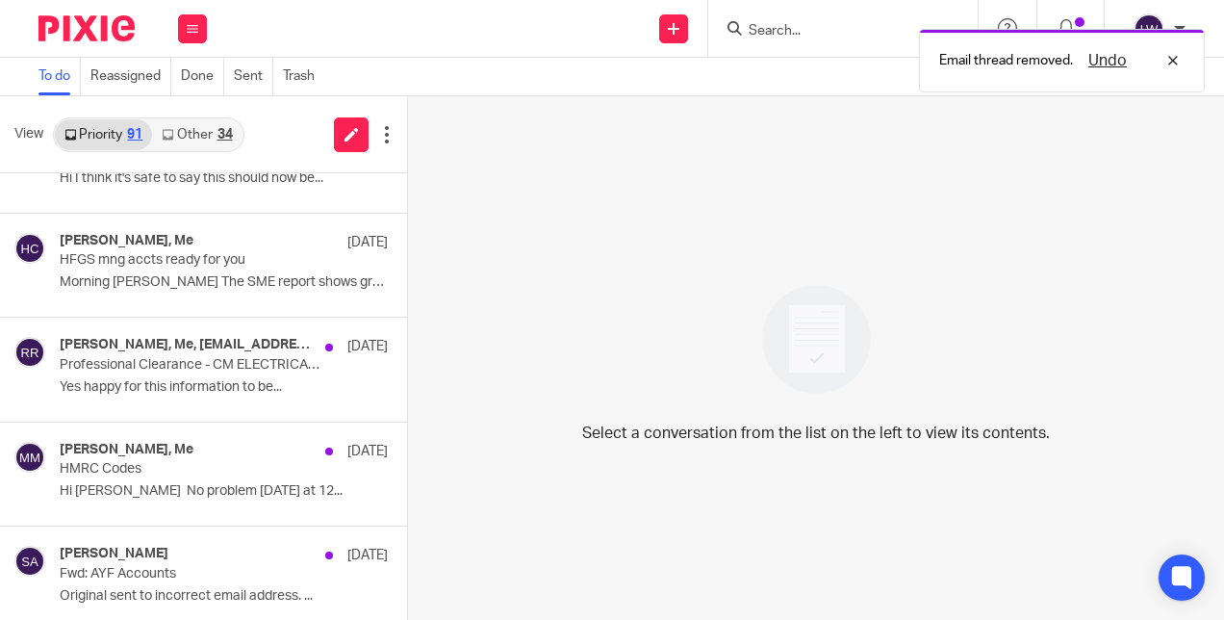
click at [208, 131] on link "Other 34" at bounding box center [197, 134] width 90 height 31
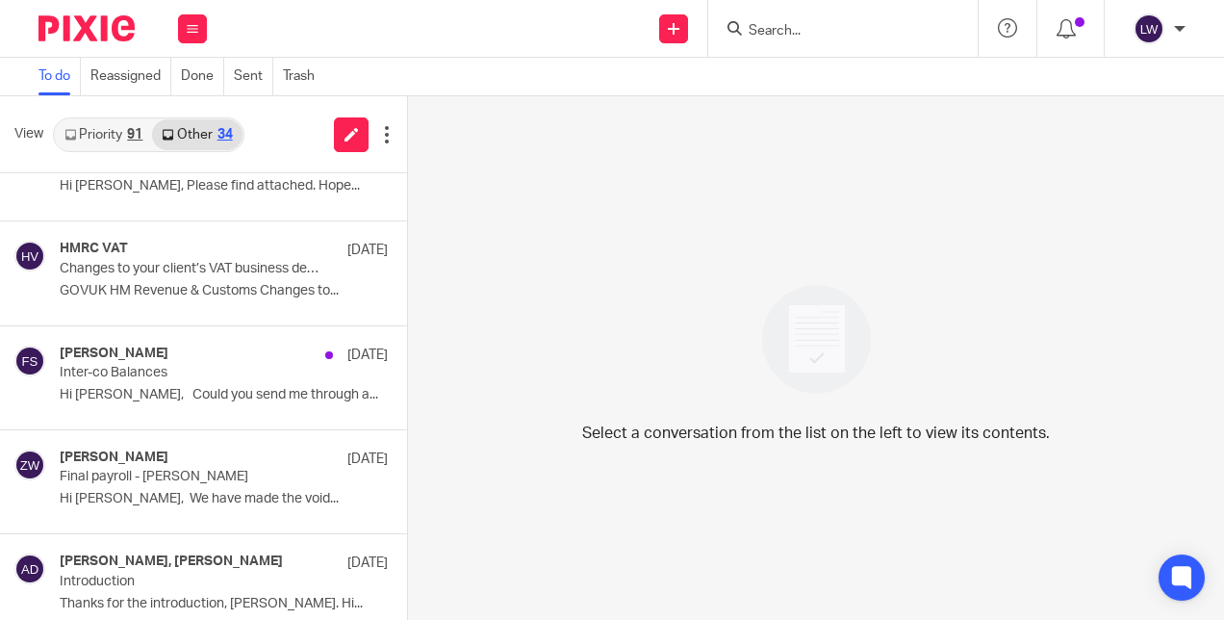
scroll to position [96, 0]
